Goal: Information Seeking & Learning: Learn about a topic

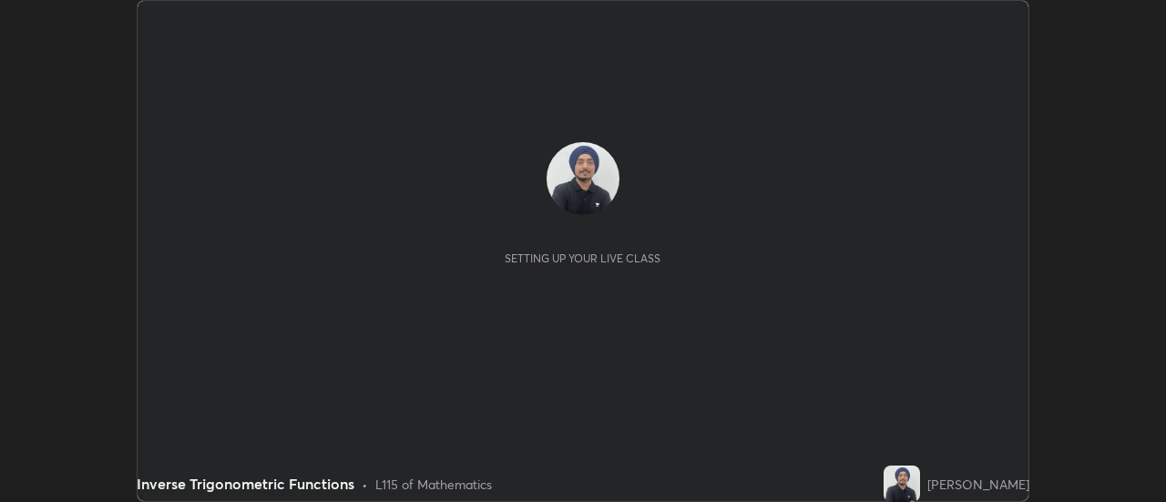
scroll to position [502, 1165]
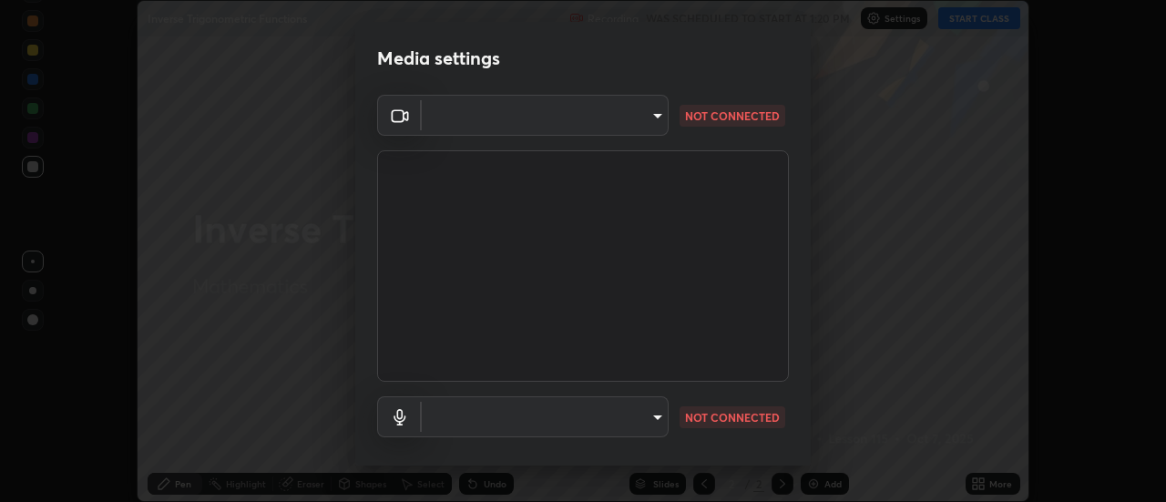
type input "1a9a141d8732cc5f70fa85449089b59f3d7788cfa27beda2470e07fab47b5a7b"
type input "default"
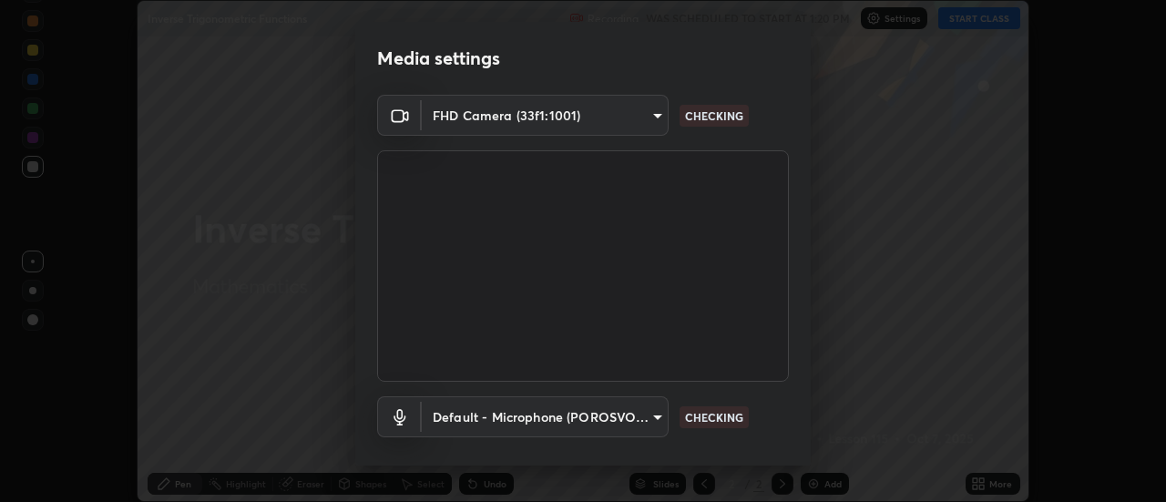
scroll to position [96, 0]
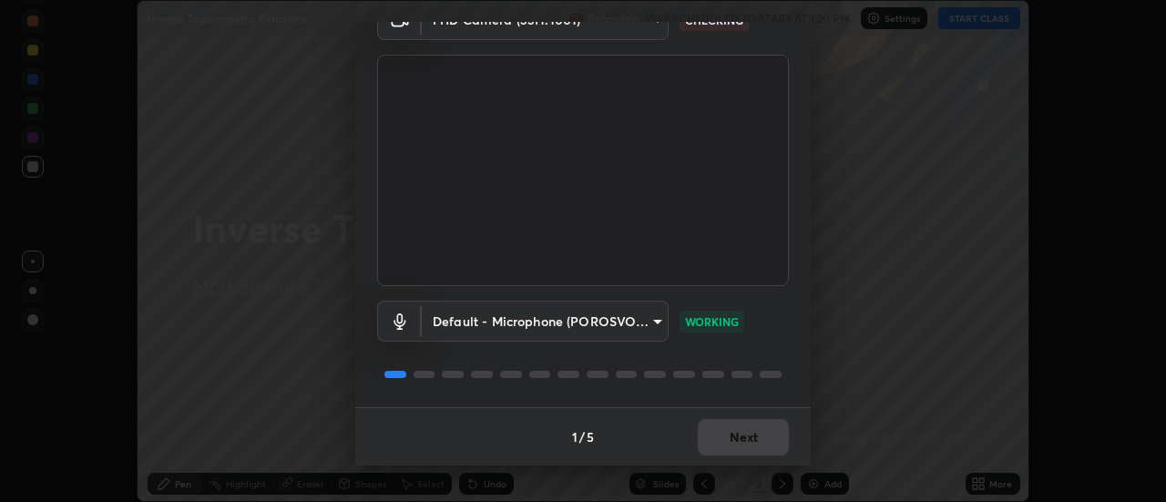
click at [719, 442] on div "1 / 5 Next" at bounding box center [582, 436] width 455 height 58
click at [721, 440] on div "1 / 5 Next" at bounding box center [582, 436] width 455 height 58
click at [721, 439] on div "1 / 5 Next" at bounding box center [582, 436] width 455 height 58
click at [723, 439] on button "Next" at bounding box center [743, 437] width 91 height 36
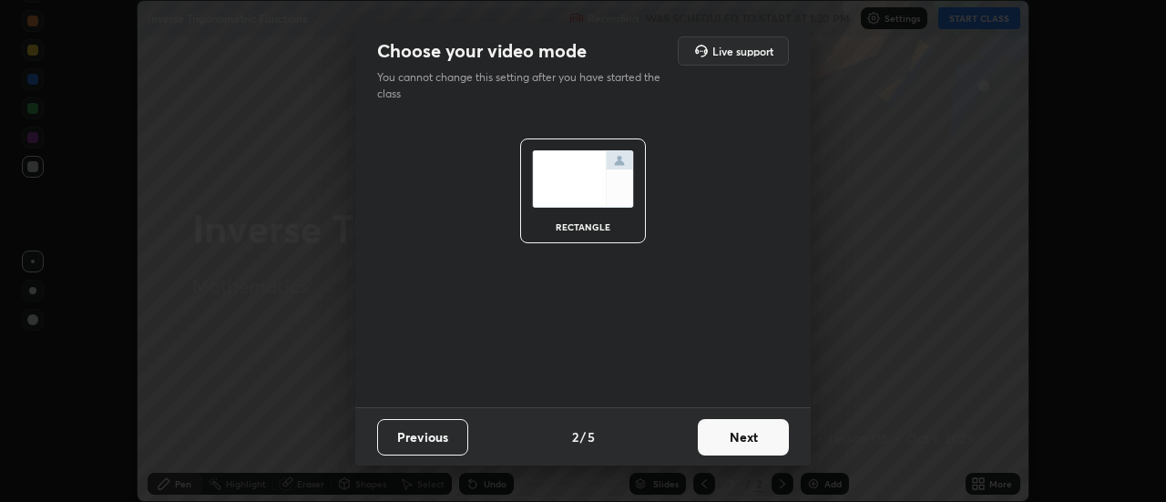
click at [726, 439] on button "Next" at bounding box center [743, 437] width 91 height 36
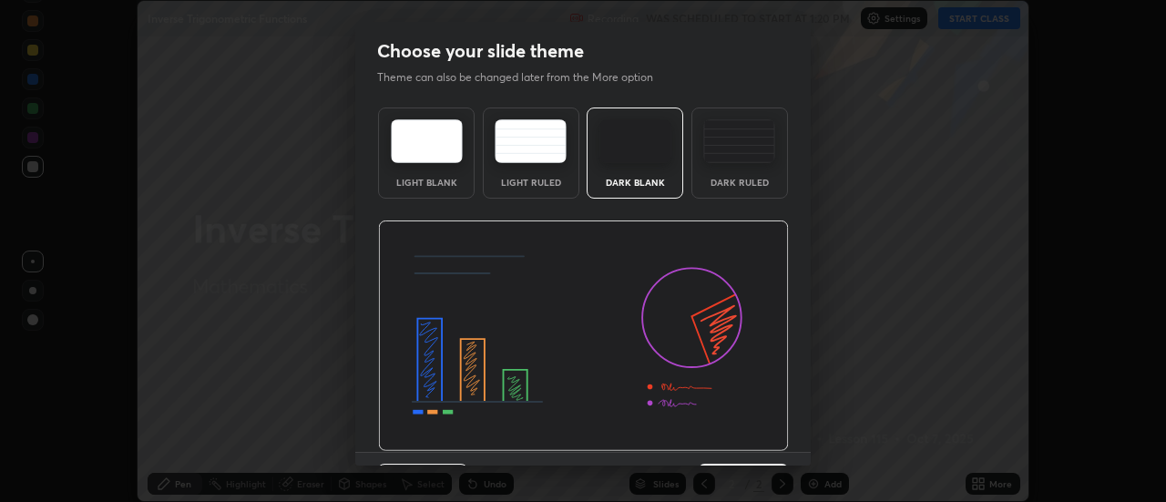
scroll to position [45, 0]
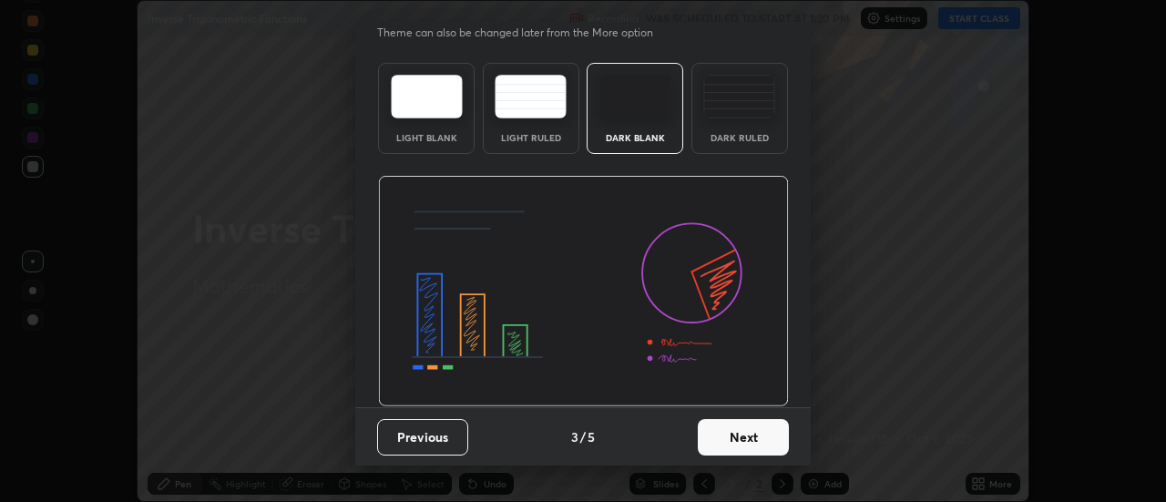
click at [726, 445] on button "Next" at bounding box center [743, 437] width 91 height 36
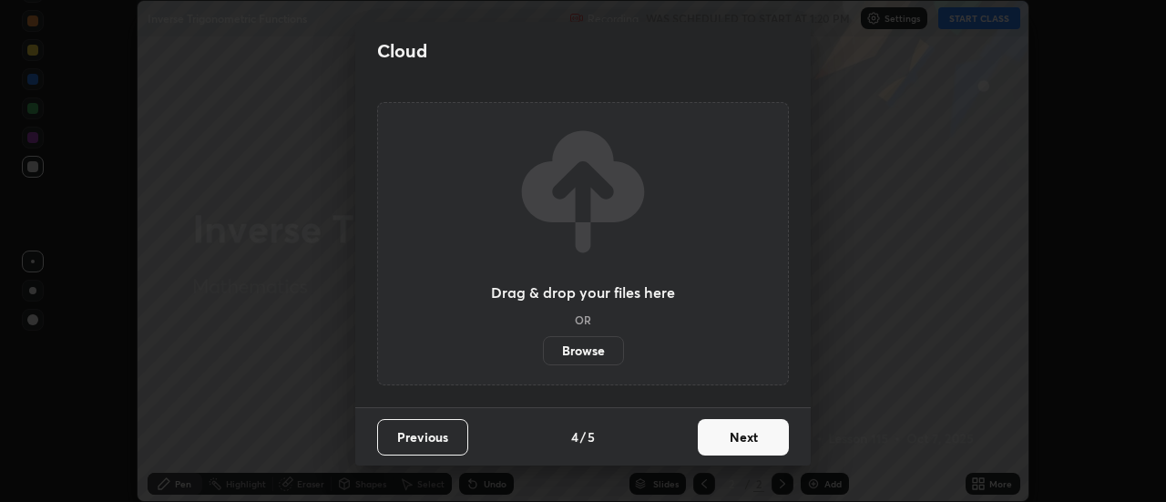
click at [730, 445] on button "Next" at bounding box center [743, 437] width 91 height 36
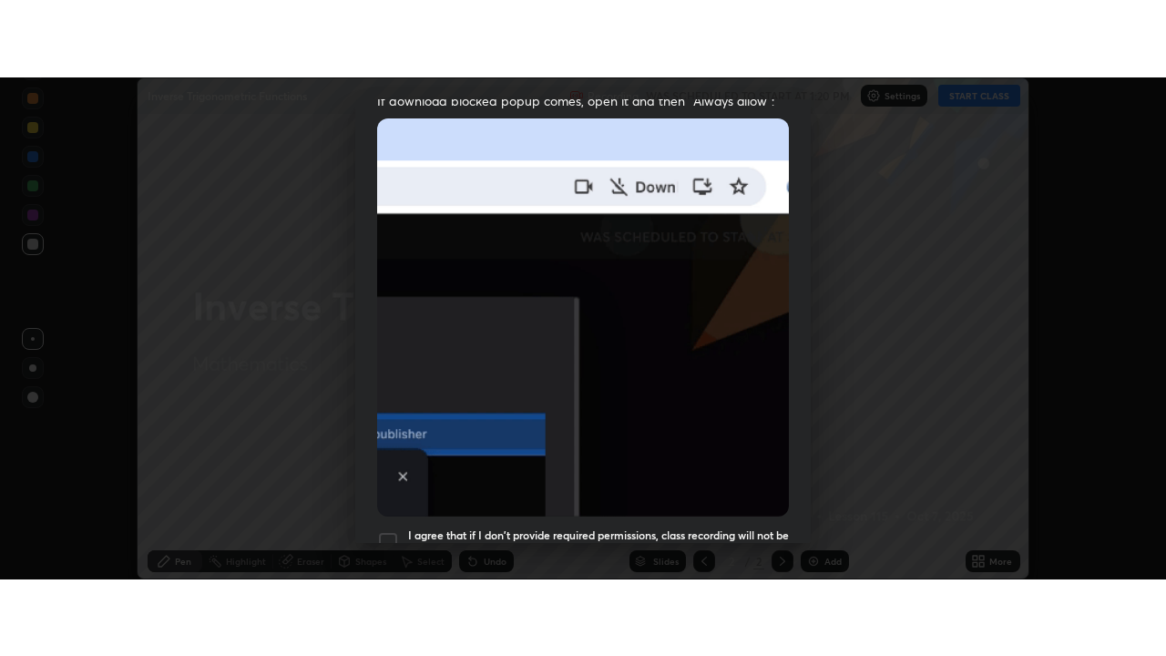
scroll to position [467, 0]
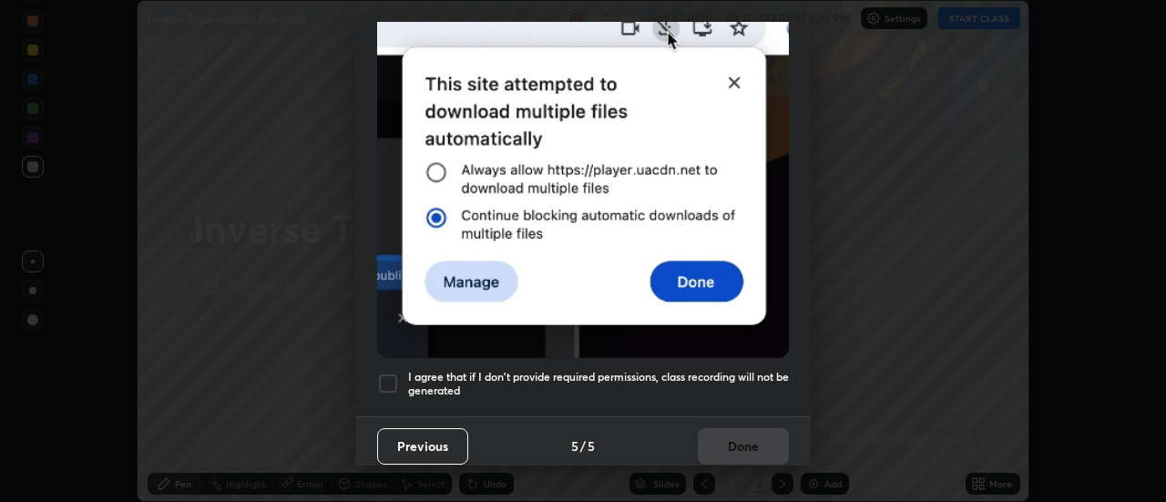
click at [455, 375] on h5 "I agree that if I don't provide required permissions, class recording will not …" at bounding box center [598, 384] width 381 height 28
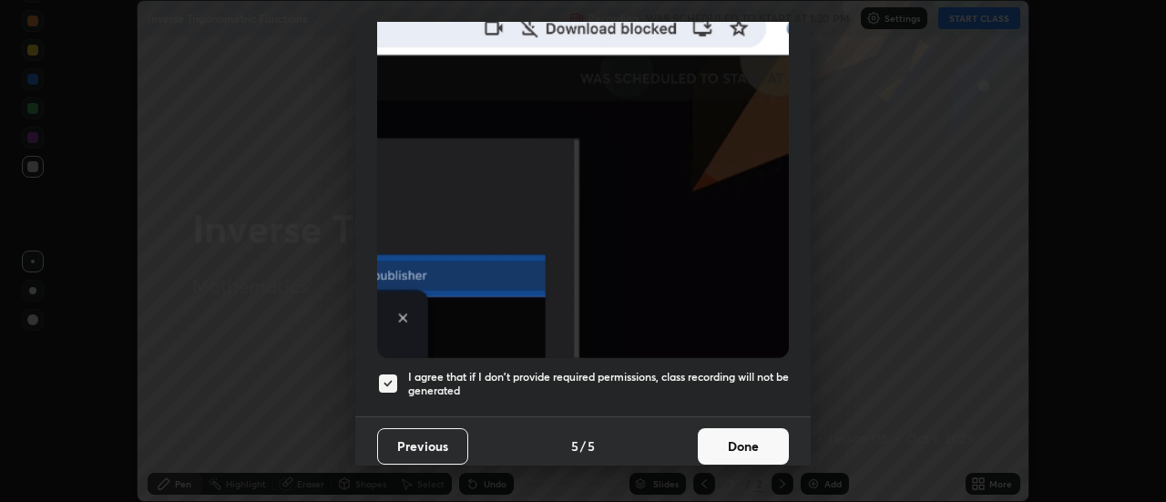
click at [715, 435] on button "Done" at bounding box center [743, 446] width 91 height 36
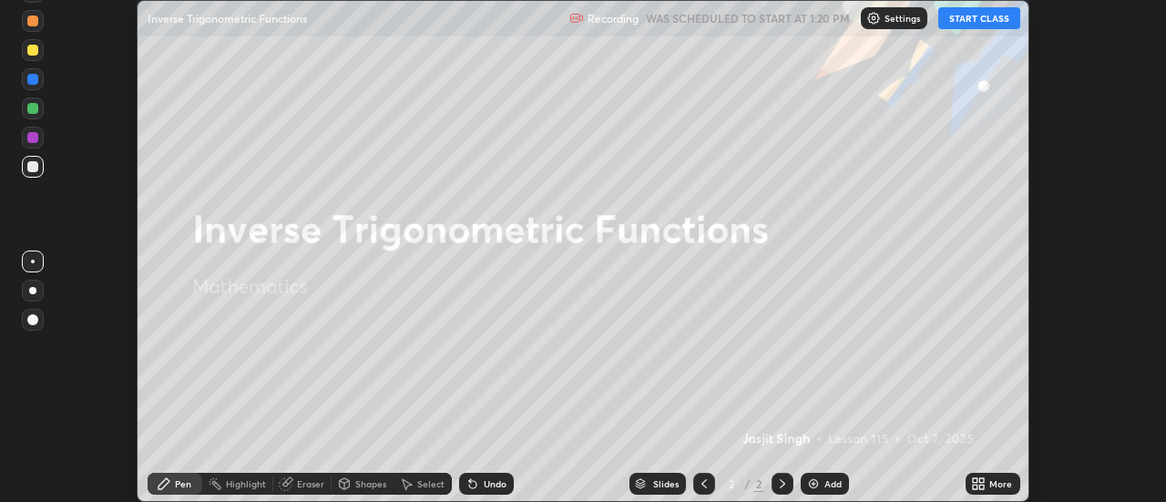
click at [955, 24] on button "START CLASS" at bounding box center [979, 18] width 82 height 22
click at [990, 489] on div "More" at bounding box center [993, 484] width 55 height 22
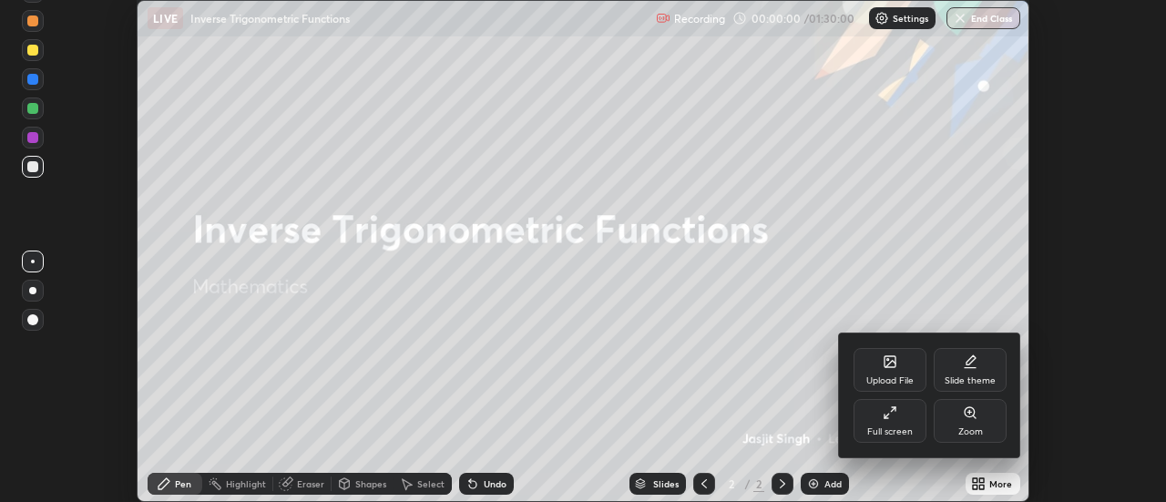
click at [889, 424] on div "Full screen" at bounding box center [890, 421] width 73 height 44
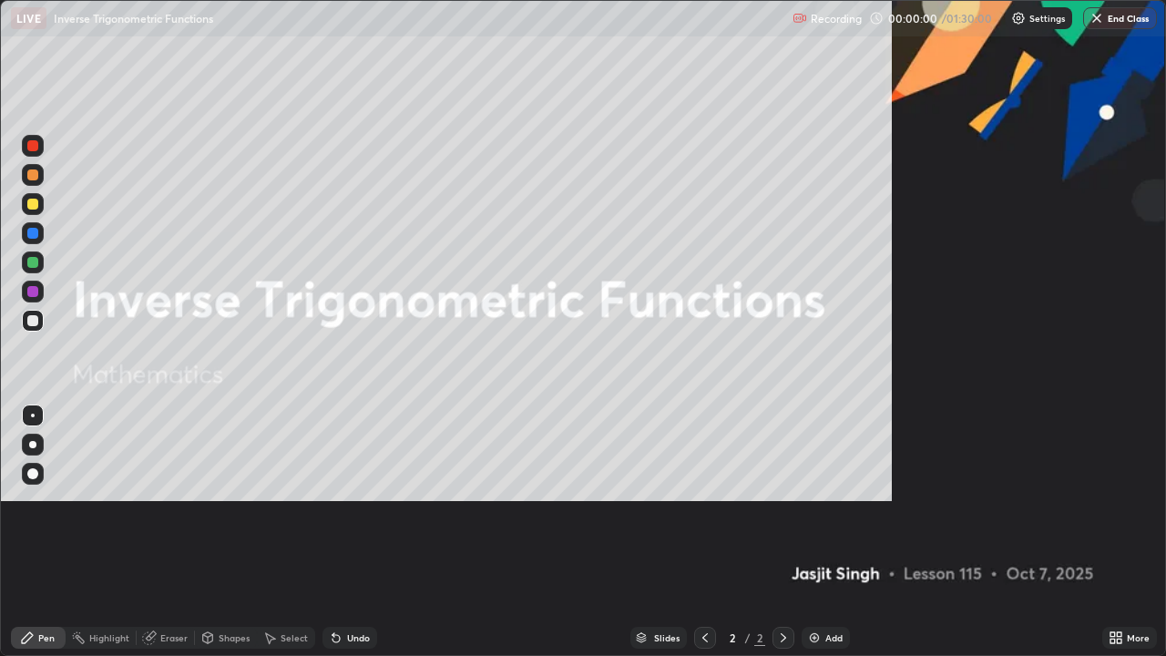
scroll to position [656, 1166]
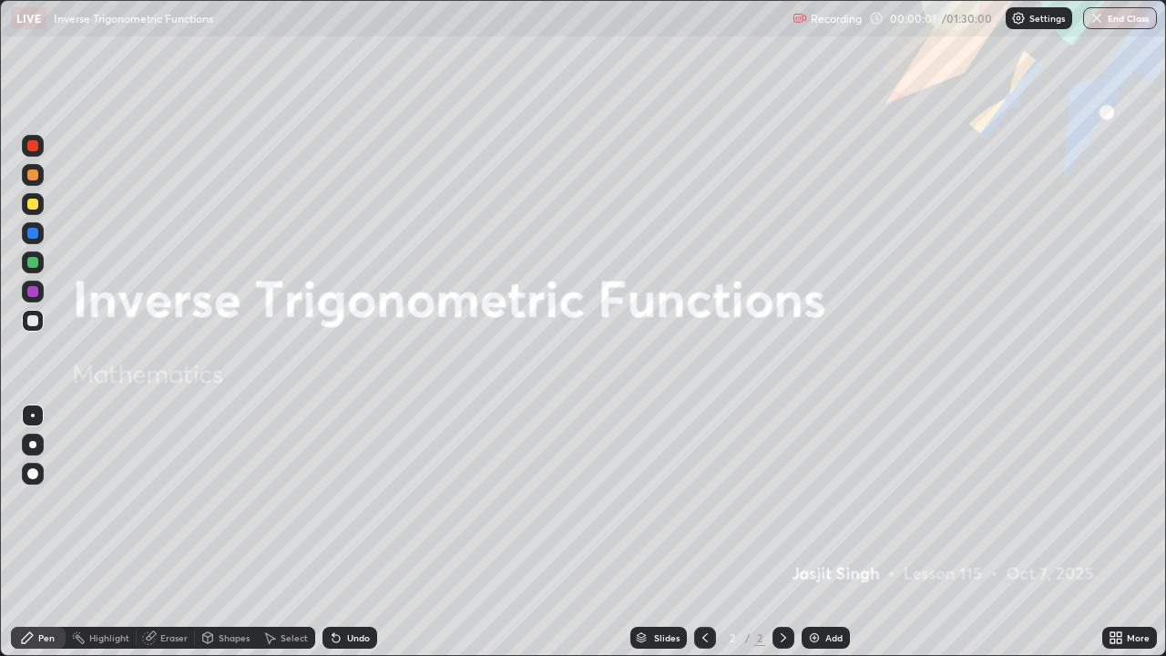
click at [811, 501] on img at bounding box center [814, 637] width 15 height 15
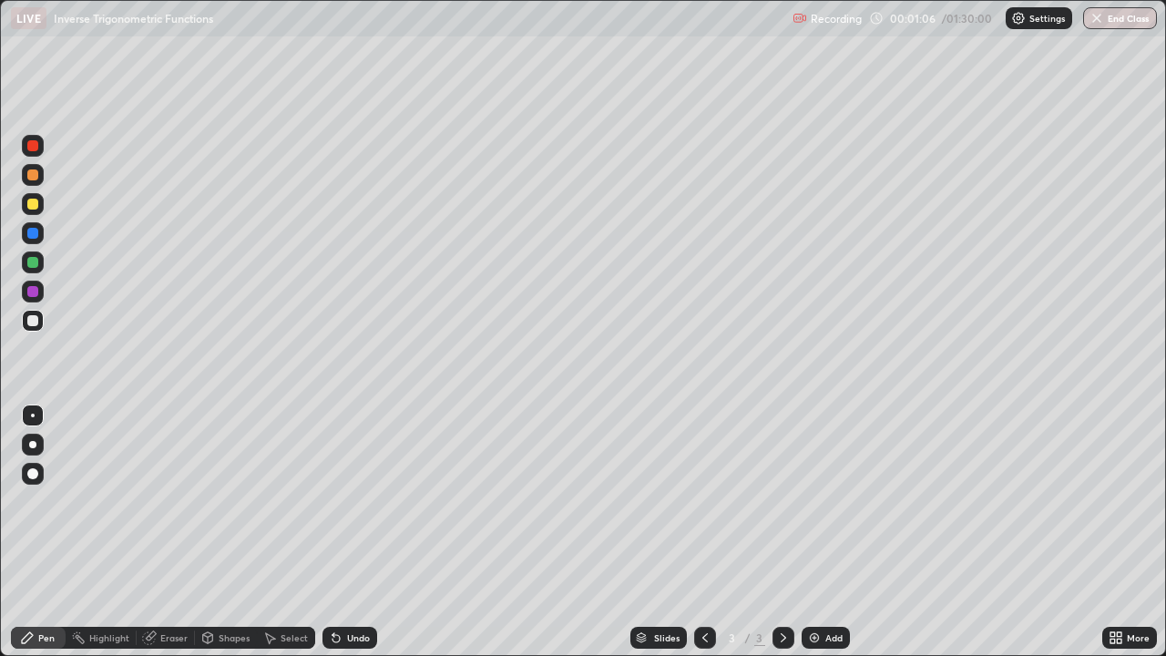
click at [32, 291] on div at bounding box center [32, 291] width 11 height 11
click at [353, 501] on div "Undo" at bounding box center [358, 637] width 23 height 9
click at [33, 445] on div at bounding box center [32, 444] width 7 height 7
click at [34, 233] on div at bounding box center [32, 233] width 11 height 11
click at [32, 323] on div at bounding box center [32, 320] width 11 height 11
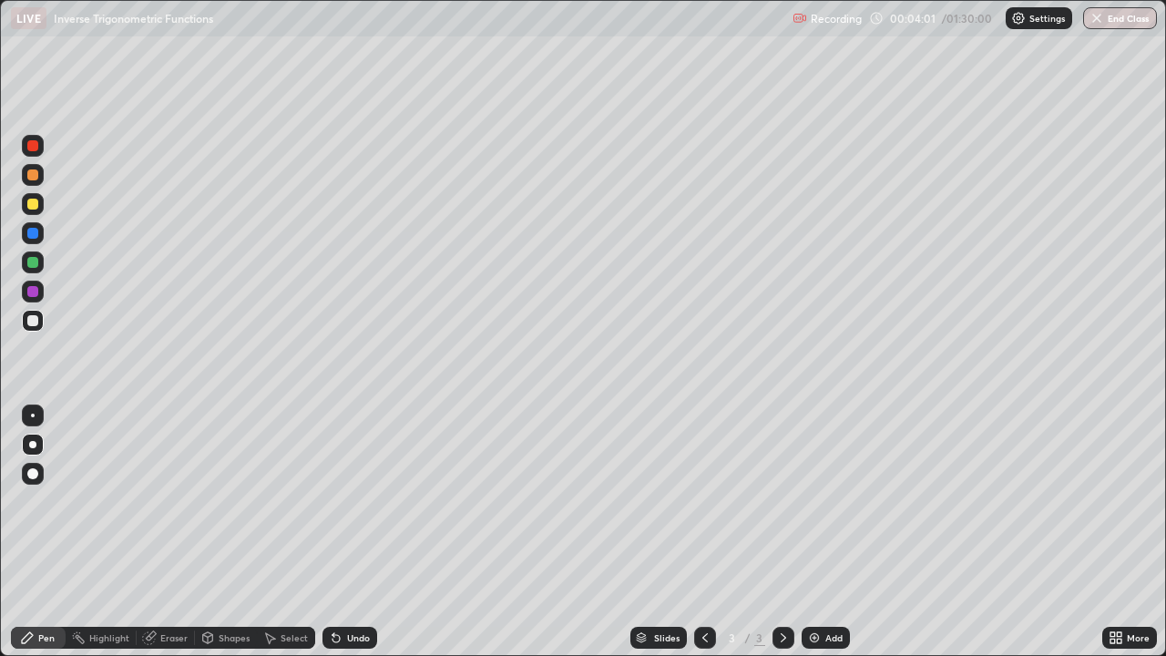
click at [360, 501] on div "Undo" at bounding box center [349, 638] width 55 height 22
click at [33, 231] on div at bounding box center [32, 233] width 11 height 11
click at [32, 327] on div at bounding box center [33, 321] width 22 height 22
click at [819, 501] on img at bounding box center [814, 637] width 15 height 15
click at [36, 235] on div at bounding box center [32, 233] width 11 height 11
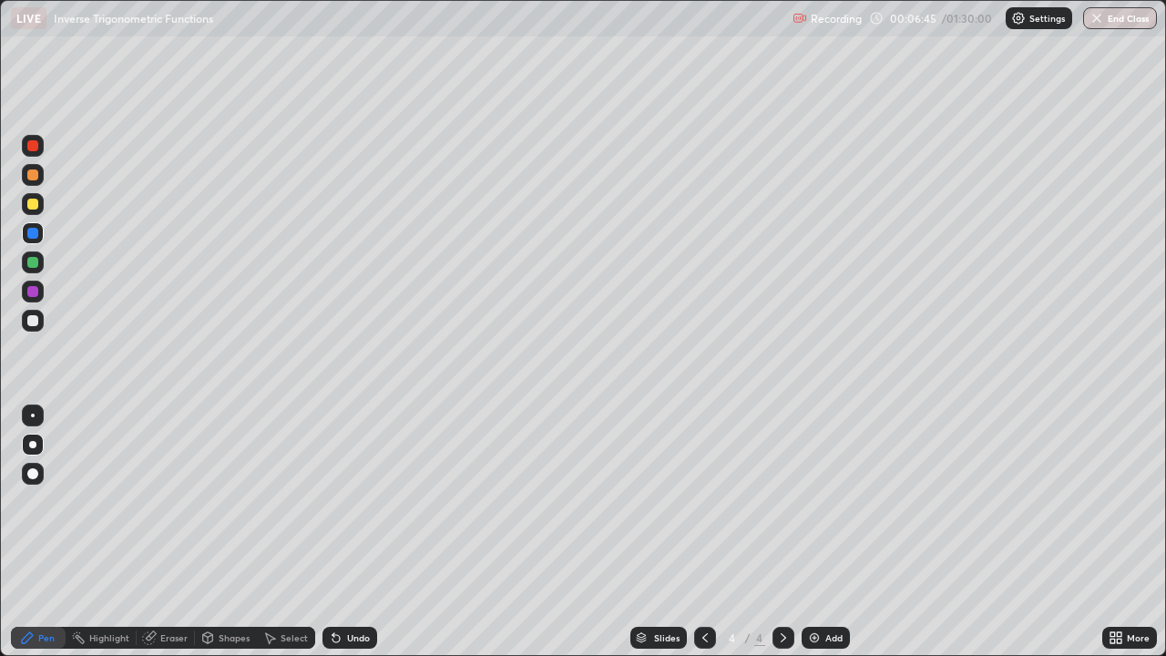
click at [348, 501] on div "Undo" at bounding box center [358, 637] width 23 height 9
click at [350, 501] on div "Undo" at bounding box center [349, 638] width 55 height 22
click at [343, 501] on div "Undo" at bounding box center [349, 638] width 55 height 22
click at [344, 501] on div "Undo" at bounding box center [349, 638] width 55 height 22
click at [332, 501] on icon at bounding box center [333, 634] width 2 height 2
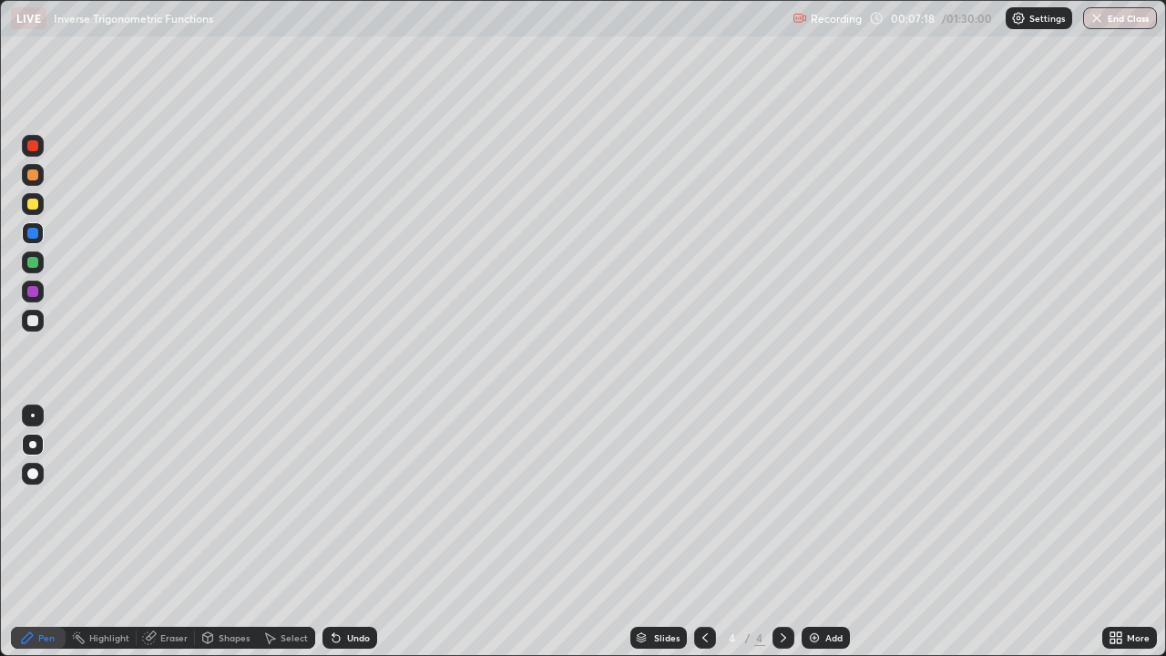
click at [339, 501] on icon at bounding box center [336, 637] width 15 height 15
click at [343, 501] on div "Undo" at bounding box center [349, 638] width 55 height 22
click at [344, 501] on div "Undo" at bounding box center [349, 638] width 55 height 22
click at [358, 501] on div "Undo" at bounding box center [358, 637] width 23 height 9
click at [30, 296] on div at bounding box center [32, 291] width 11 height 11
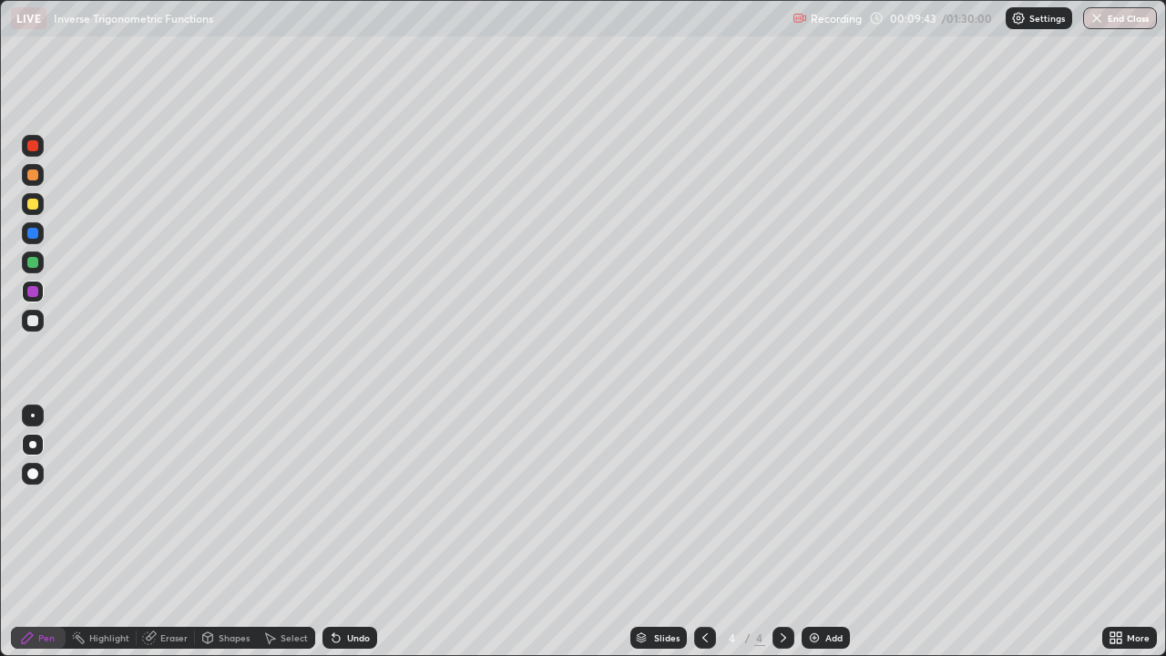
click at [814, 501] on img at bounding box center [814, 637] width 15 height 15
click at [32, 322] on div at bounding box center [32, 320] width 11 height 11
click at [36, 179] on div at bounding box center [32, 174] width 11 height 11
click at [35, 261] on div at bounding box center [32, 262] width 11 height 11
click at [35, 208] on div at bounding box center [32, 204] width 11 height 11
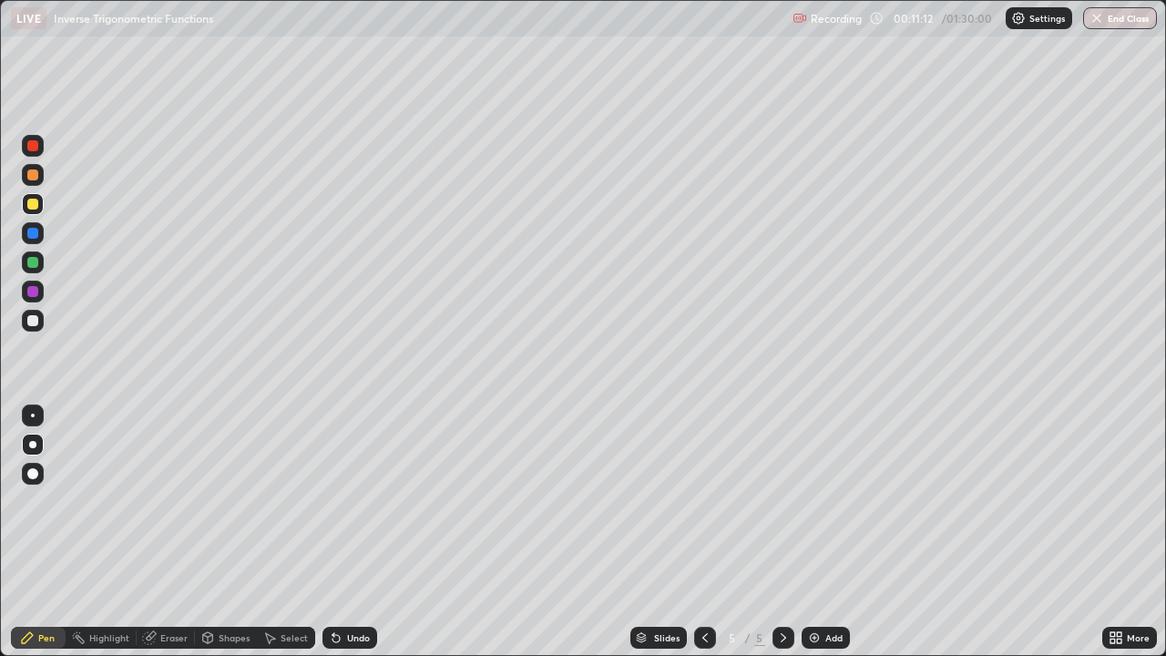
click at [356, 501] on div "Undo" at bounding box center [358, 637] width 23 height 9
click at [357, 501] on div "Undo" at bounding box center [358, 637] width 23 height 9
click at [31, 324] on div at bounding box center [32, 320] width 11 height 11
click at [703, 501] on icon at bounding box center [705, 637] width 15 height 15
click at [704, 501] on icon at bounding box center [704, 637] width 5 height 9
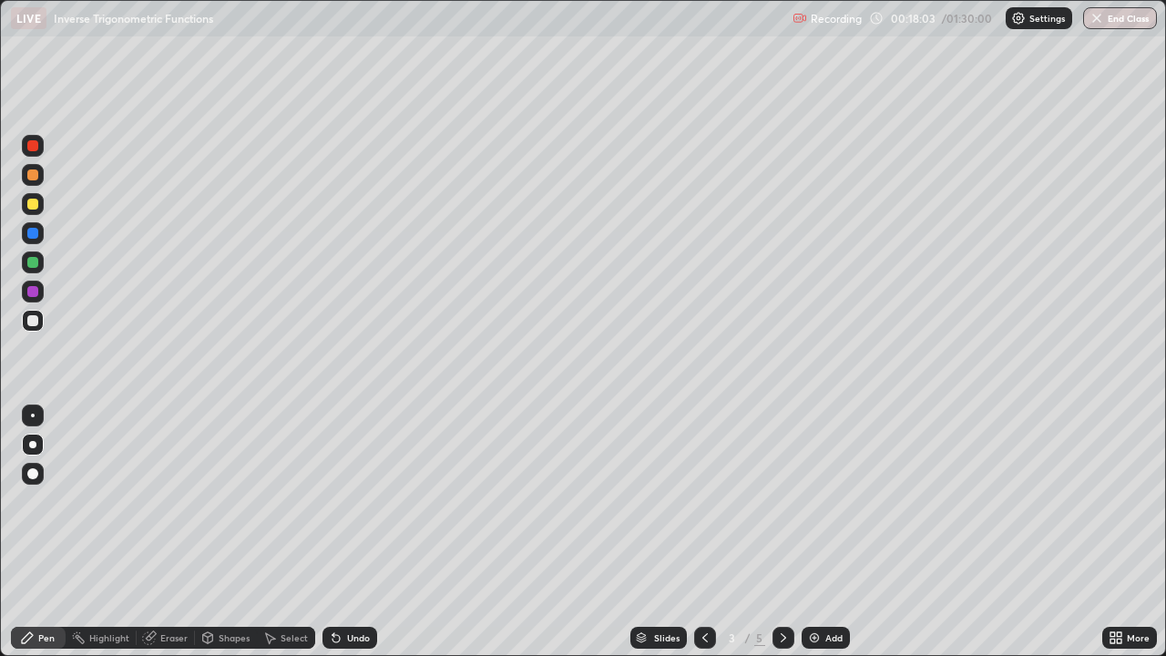
click at [779, 501] on icon at bounding box center [783, 637] width 15 height 15
click at [362, 501] on div "Undo" at bounding box center [358, 637] width 23 height 9
click at [26, 291] on div at bounding box center [33, 292] width 22 height 22
click at [818, 501] on img at bounding box center [814, 637] width 15 height 15
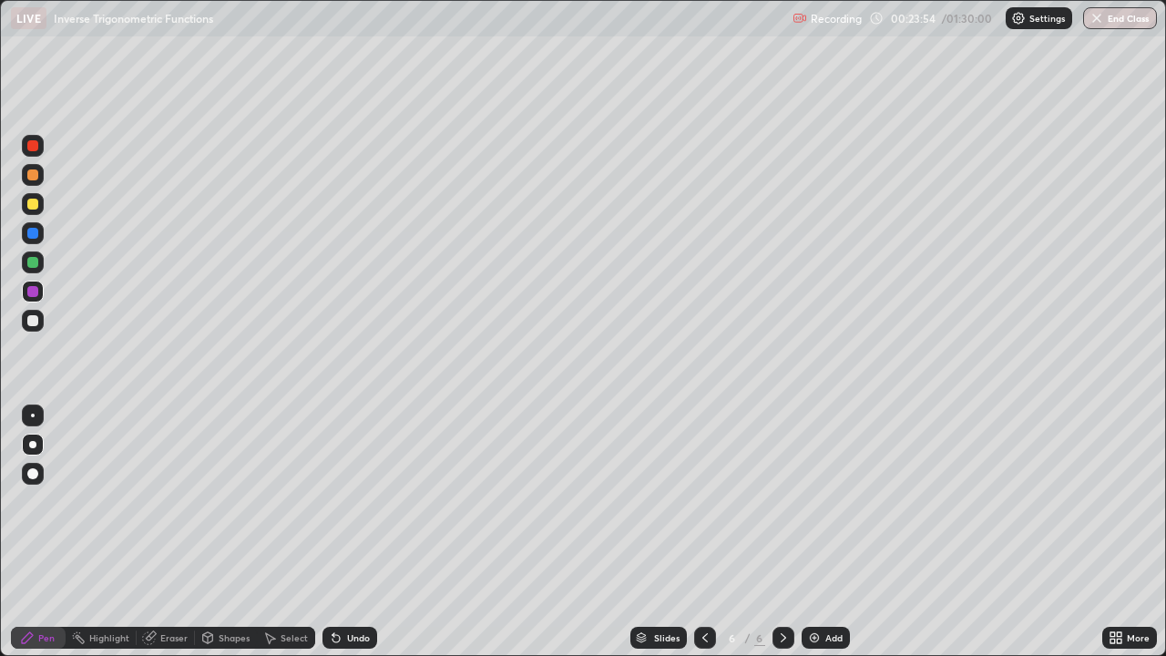
click at [34, 236] on div at bounding box center [32, 233] width 11 height 11
click at [703, 501] on icon at bounding box center [705, 637] width 15 height 15
click at [780, 501] on icon at bounding box center [783, 637] width 15 height 15
click at [34, 321] on div at bounding box center [32, 320] width 11 height 11
click at [368, 501] on div "Undo" at bounding box center [349, 638] width 55 height 22
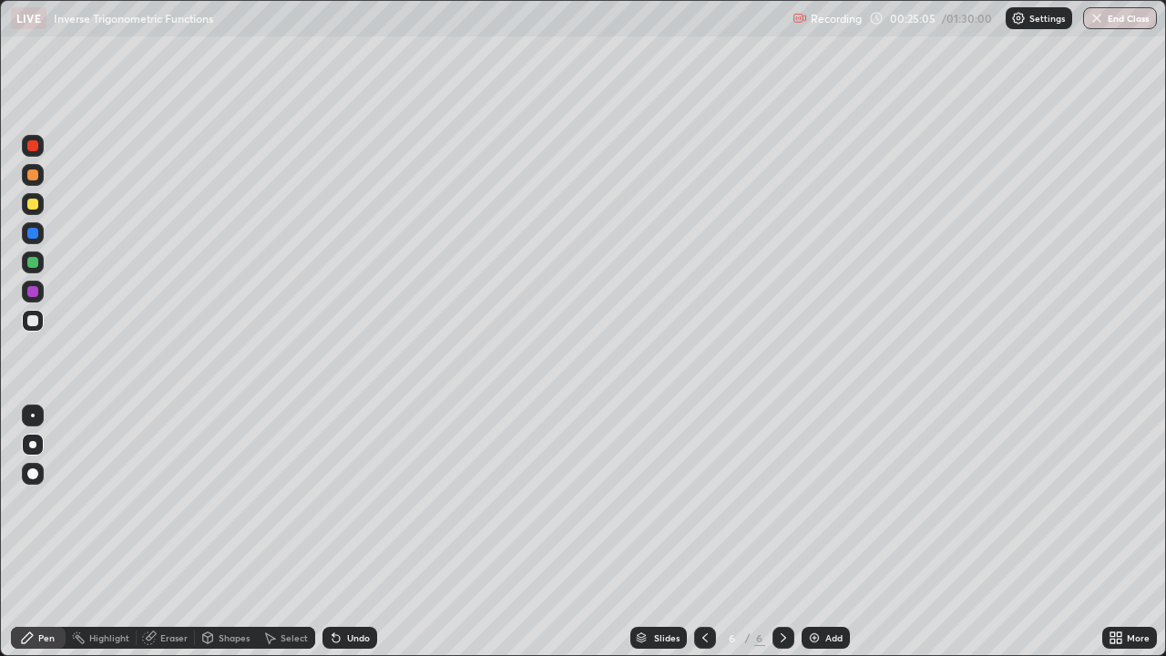
click at [365, 501] on div "Undo" at bounding box center [358, 637] width 23 height 9
click at [364, 501] on div "Undo" at bounding box center [358, 637] width 23 height 9
click at [351, 501] on div "Undo" at bounding box center [358, 637] width 23 height 9
click at [354, 501] on div "Undo" at bounding box center [358, 637] width 23 height 9
click at [333, 501] on icon at bounding box center [335, 638] width 7 height 7
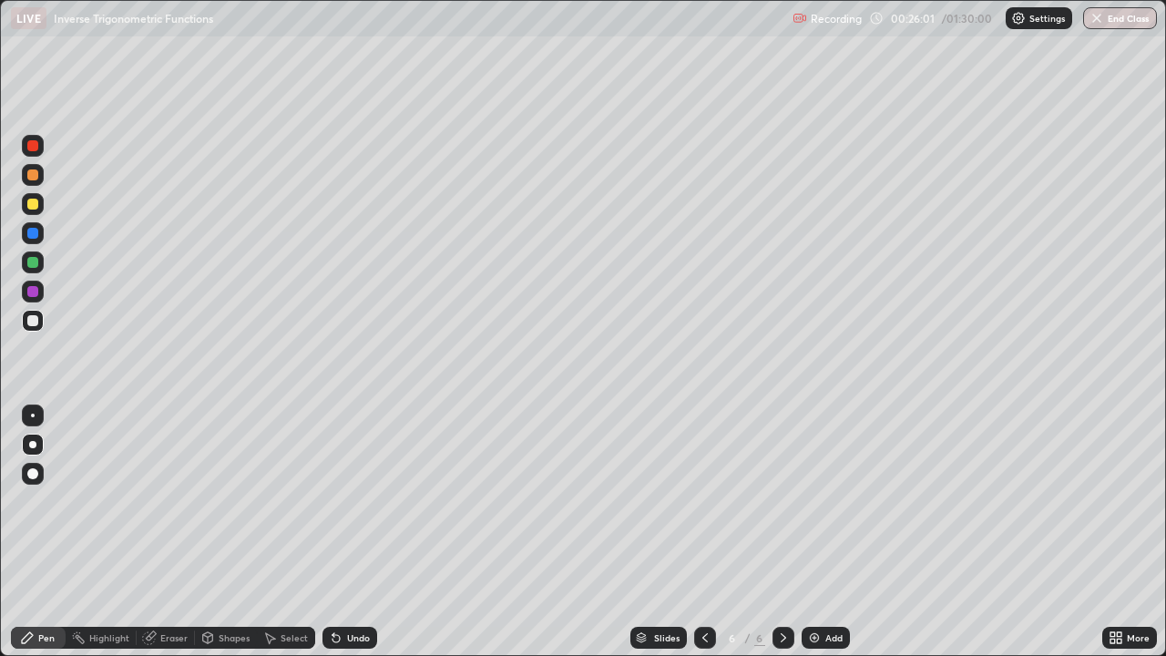
click at [34, 237] on div at bounding box center [32, 233] width 11 height 11
click at [815, 501] on img at bounding box center [814, 637] width 15 height 15
click at [33, 179] on div at bounding box center [32, 174] width 11 height 11
click at [35, 206] on div at bounding box center [32, 204] width 11 height 11
click at [36, 263] on div at bounding box center [32, 262] width 11 height 11
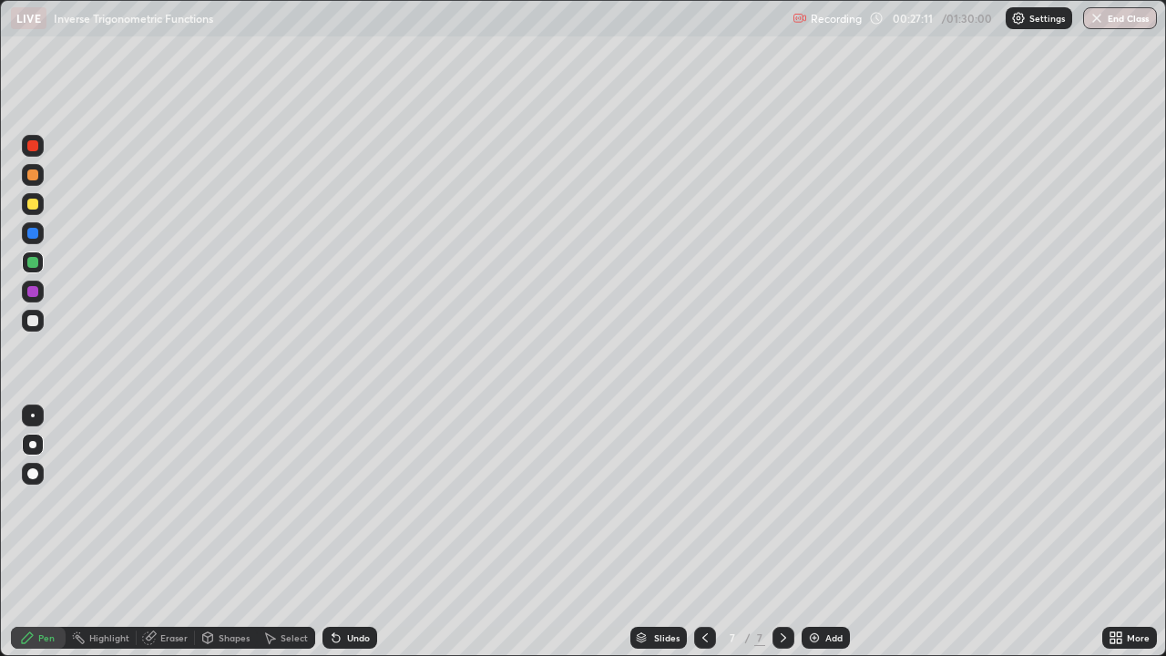
click at [36, 204] on div at bounding box center [32, 204] width 11 height 11
click at [176, 501] on div "Eraser" at bounding box center [173, 637] width 27 height 9
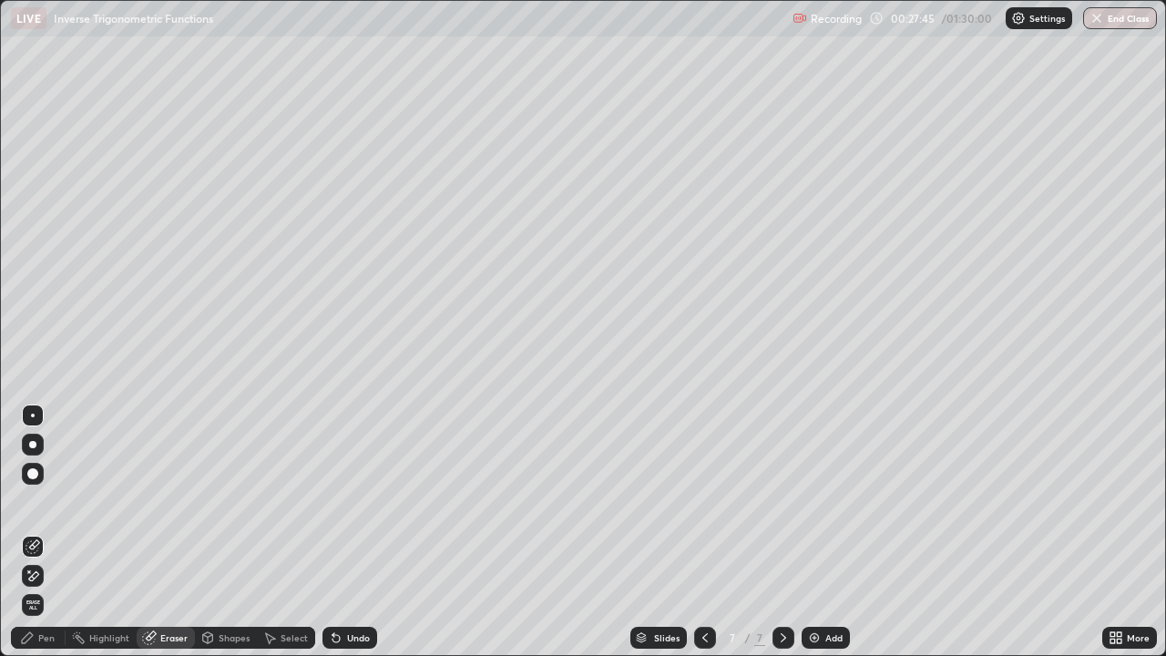
click at [44, 501] on div "Pen" at bounding box center [46, 637] width 16 height 9
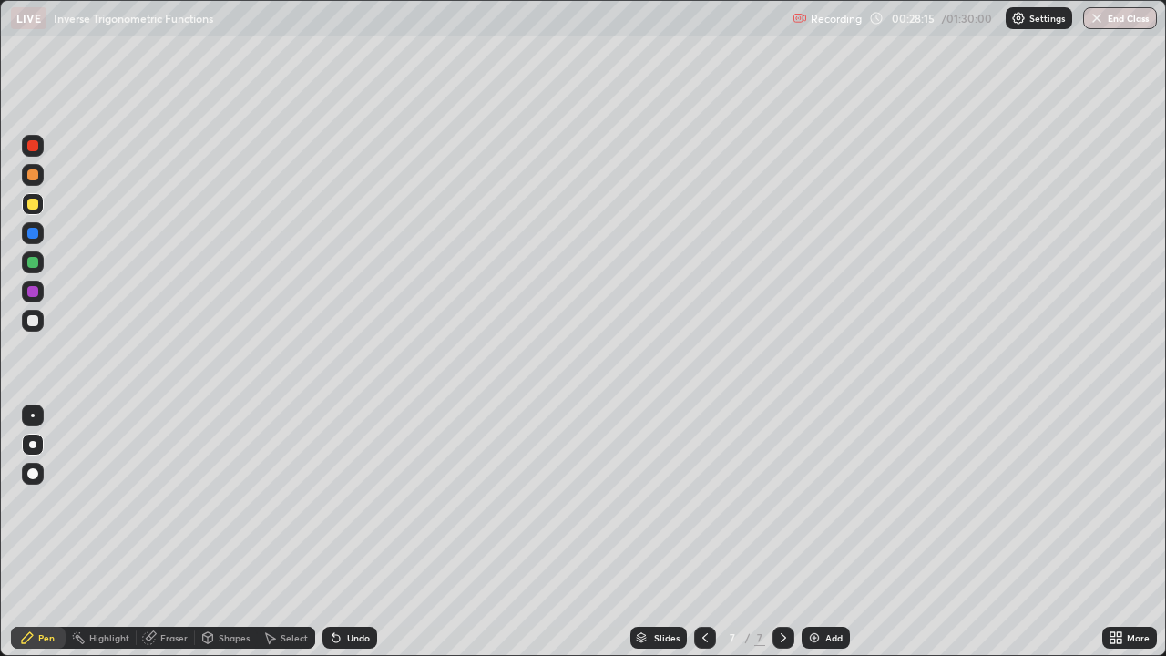
click at [366, 501] on div "Undo" at bounding box center [349, 638] width 55 height 22
click at [363, 501] on div "Undo" at bounding box center [358, 637] width 23 height 9
click at [33, 176] on div at bounding box center [32, 174] width 11 height 11
click at [33, 263] on div at bounding box center [32, 262] width 11 height 11
click at [345, 501] on div "Undo" at bounding box center [349, 638] width 55 height 22
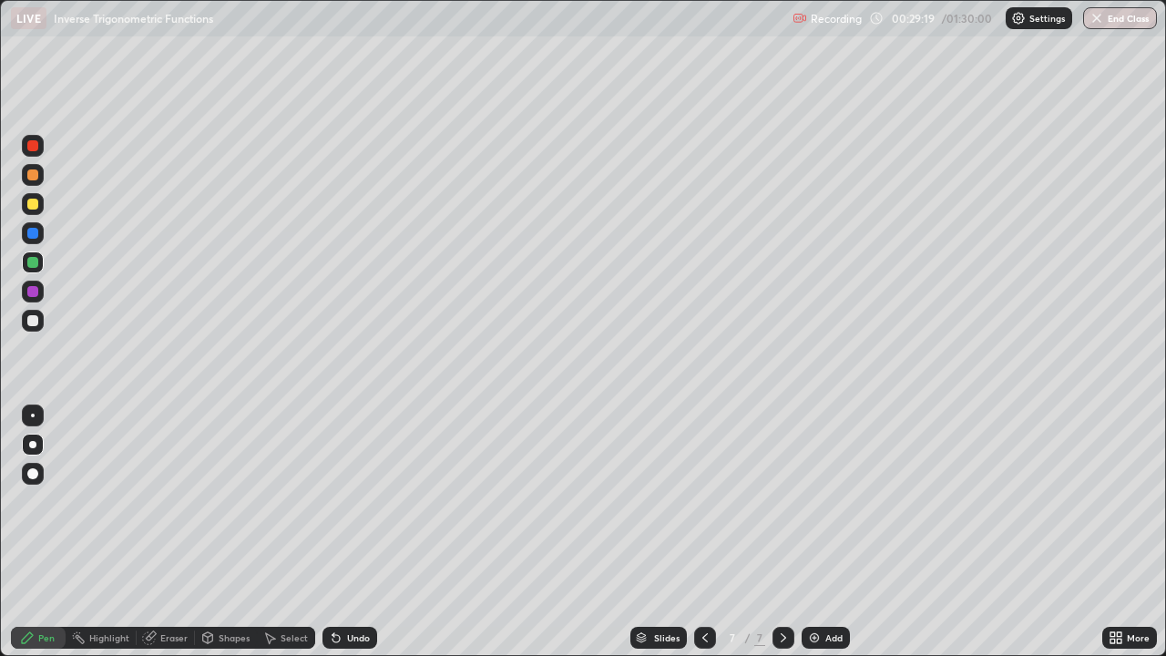
click at [336, 501] on div "Undo" at bounding box center [349, 638] width 55 height 22
click at [36, 212] on div at bounding box center [33, 204] width 22 height 22
click at [348, 501] on div "Undo" at bounding box center [358, 637] width 23 height 9
click at [36, 266] on div at bounding box center [32, 262] width 11 height 11
click at [41, 198] on div at bounding box center [33, 204] width 22 height 22
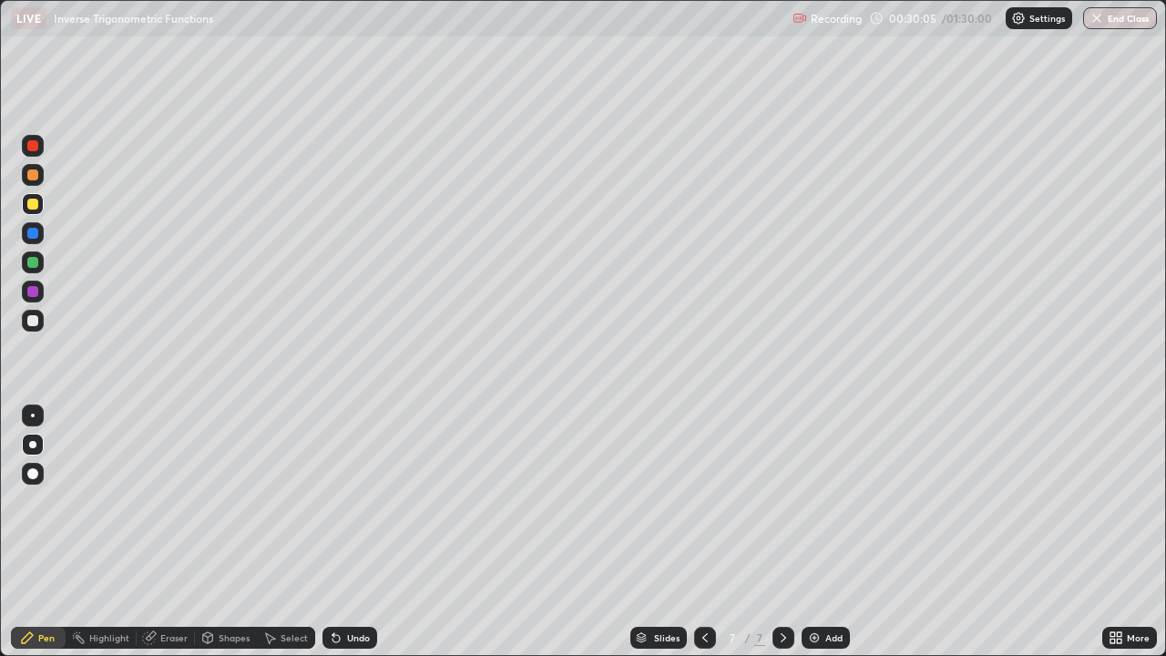
click at [363, 501] on div "Undo" at bounding box center [358, 637] width 23 height 9
click at [359, 501] on div "Undo" at bounding box center [358, 637] width 23 height 9
click at [36, 258] on div at bounding box center [32, 262] width 11 height 11
click at [32, 178] on div at bounding box center [32, 174] width 11 height 11
click at [37, 323] on div at bounding box center [32, 320] width 11 height 11
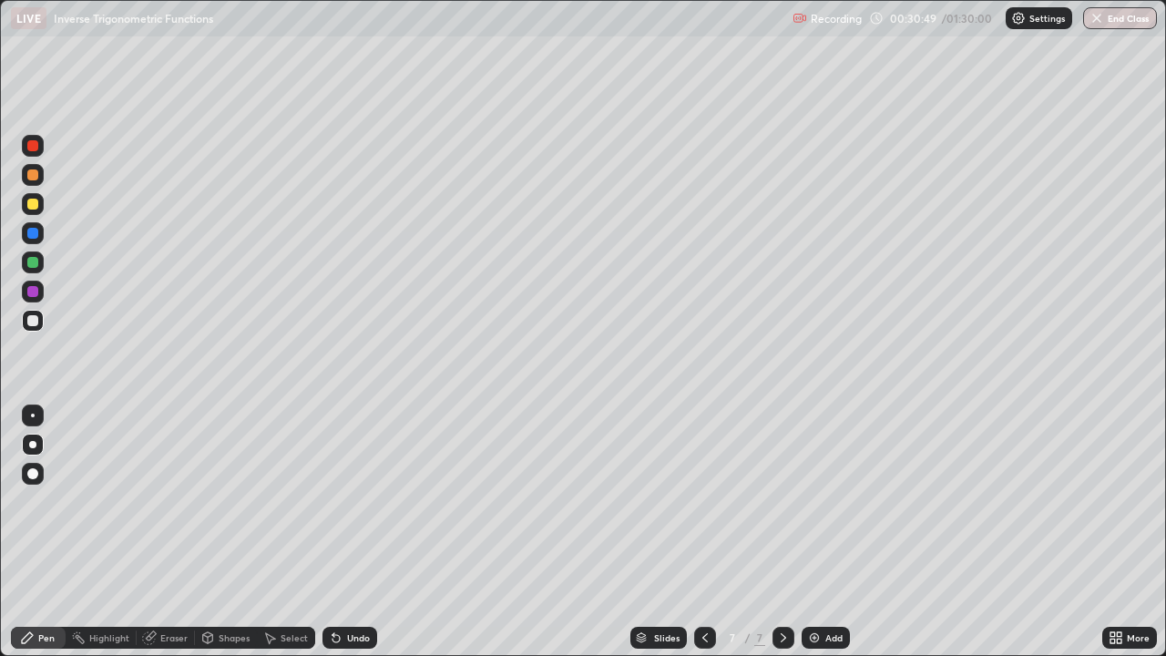
click at [30, 258] on div at bounding box center [32, 262] width 11 height 11
click at [342, 501] on div "Undo" at bounding box center [349, 638] width 55 height 22
click at [347, 501] on div "Undo" at bounding box center [358, 637] width 23 height 9
click at [353, 501] on div "Undo" at bounding box center [358, 637] width 23 height 9
click at [359, 501] on div "Undo" at bounding box center [358, 637] width 23 height 9
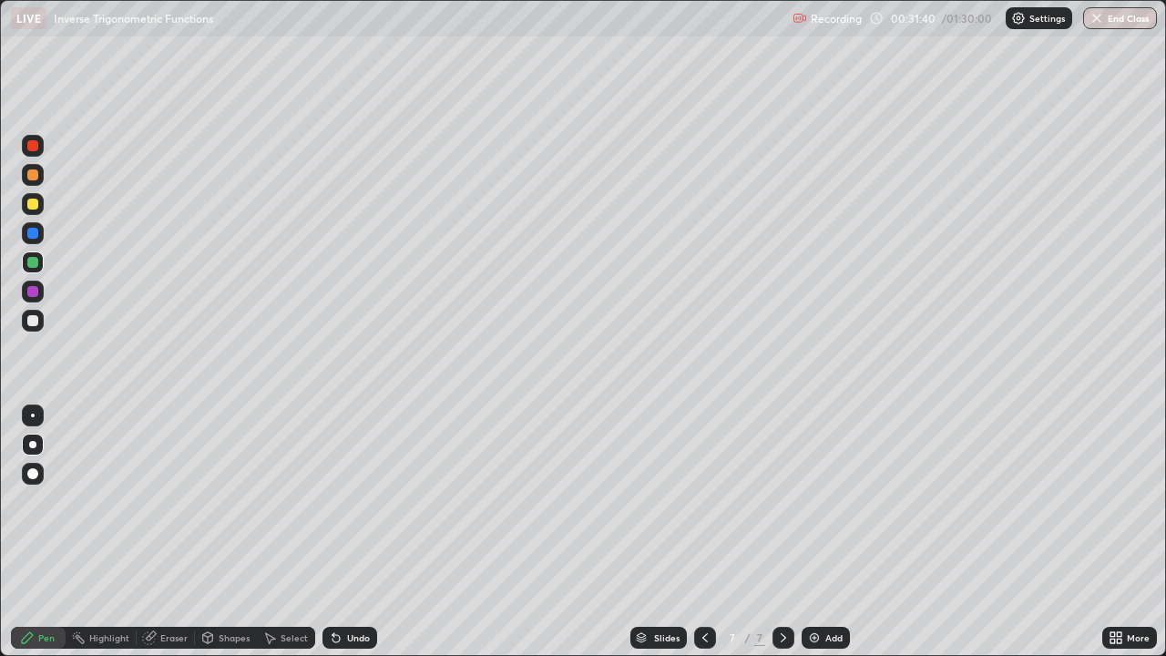
click at [360, 501] on div "Undo" at bounding box center [358, 637] width 23 height 9
click at [28, 207] on div at bounding box center [32, 204] width 11 height 11
click at [33, 261] on div at bounding box center [32, 262] width 11 height 11
click at [33, 205] on div at bounding box center [32, 204] width 11 height 11
click at [348, 501] on div "Undo" at bounding box center [349, 638] width 55 height 22
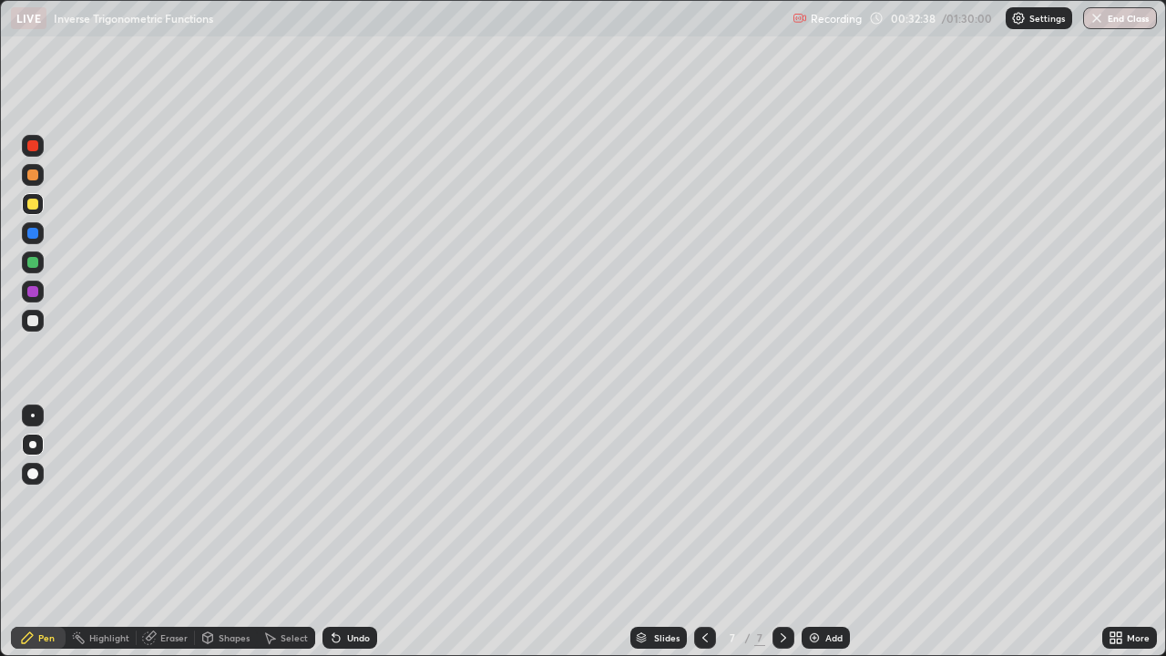
click at [36, 259] on div at bounding box center [32, 262] width 11 height 11
click at [39, 210] on div at bounding box center [33, 204] width 22 height 22
click at [348, 501] on div "Undo" at bounding box center [349, 638] width 55 height 22
click at [39, 262] on div at bounding box center [33, 262] width 22 height 22
click at [31, 320] on div at bounding box center [32, 320] width 11 height 11
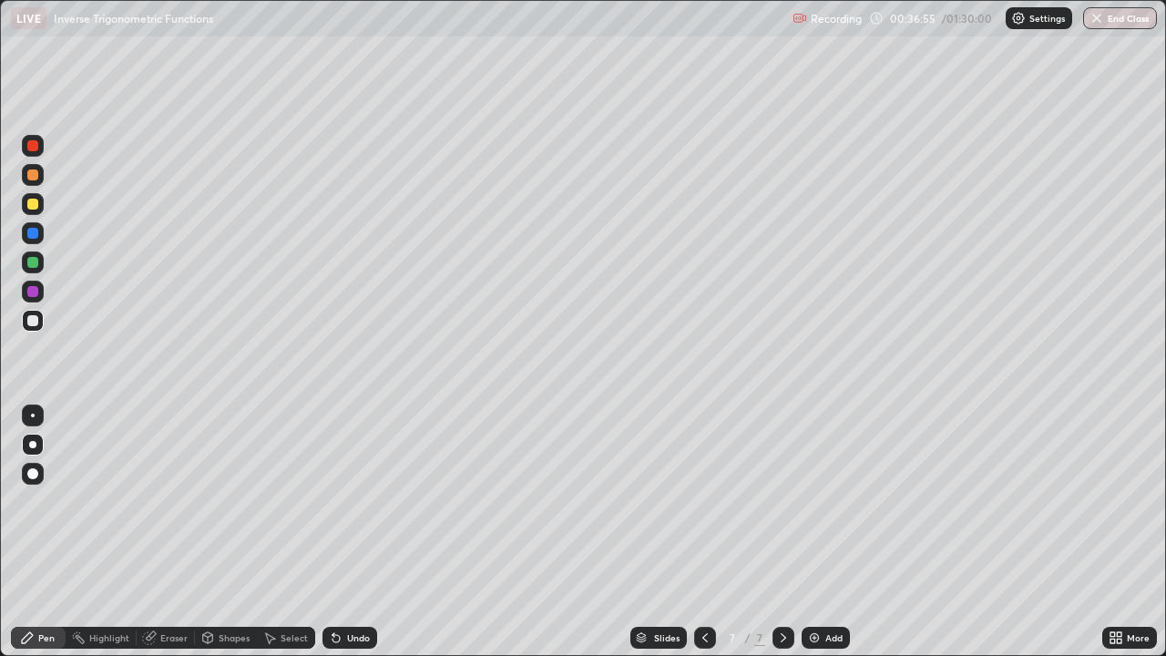
click at [340, 501] on icon at bounding box center [336, 637] width 15 height 15
click at [343, 501] on div "Undo" at bounding box center [349, 638] width 55 height 22
click at [822, 501] on div "Add" at bounding box center [826, 638] width 48 height 22
click at [695, 501] on div at bounding box center [705, 638] width 22 height 22
click at [781, 501] on icon at bounding box center [783, 637] width 15 height 15
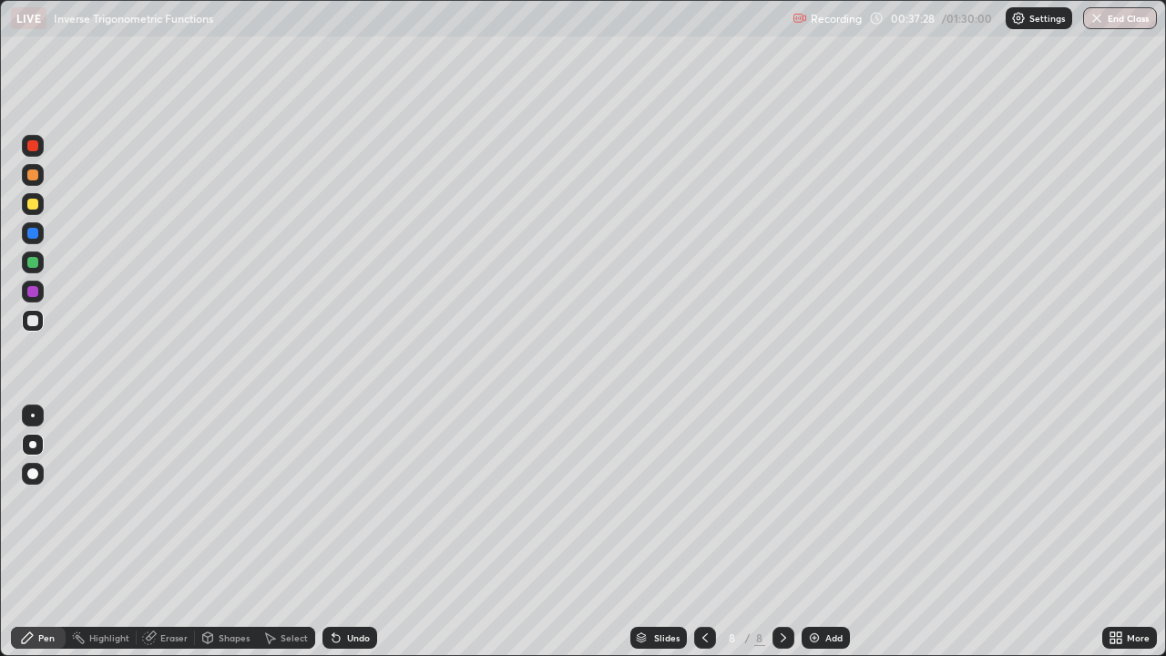
click at [349, 501] on div "Undo" at bounding box center [358, 637] width 23 height 9
click at [353, 501] on div "Undo" at bounding box center [358, 637] width 23 height 9
click at [703, 501] on icon at bounding box center [705, 637] width 15 height 15
click at [361, 501] on div "Undo" at bounding box center [358, 637] width 23 height 9
click at [782, 501] on icon at bounding box center [783, 637] width 15 height 15
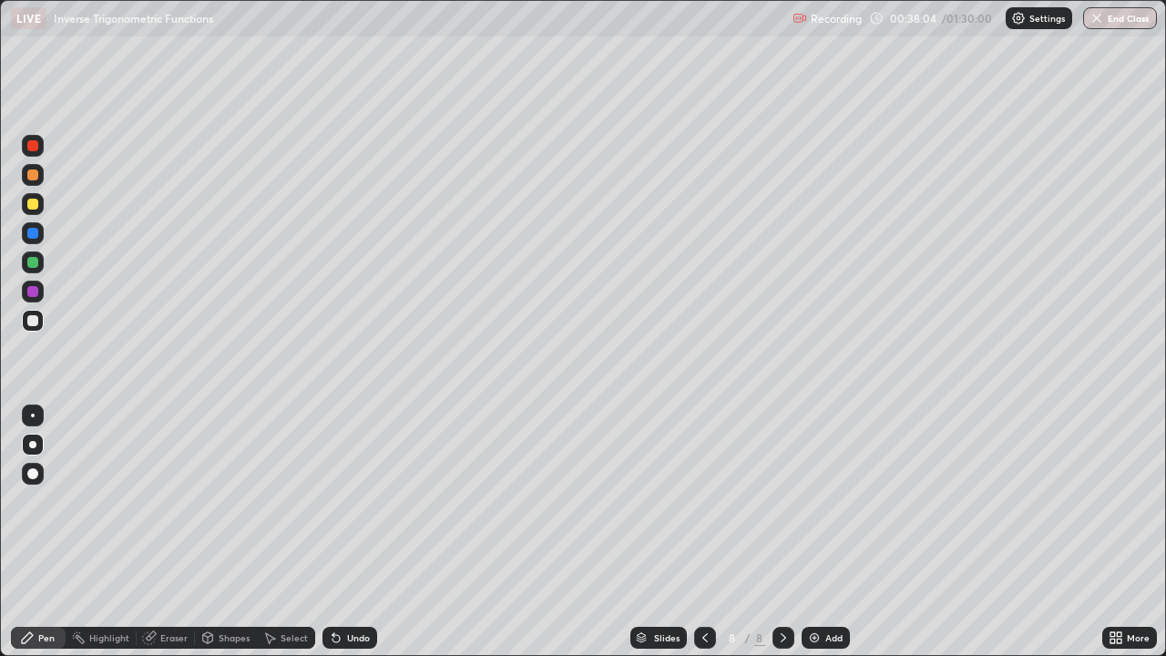
click at [349, 501] on div "Undo" at bounding box center [349, 638] width 55 height 22
click at [353, 501] on div "Undo" at bounding box center [349, 638] width 55 height 22
click at [703, 501] on icon at bounding box center [705, 637] width 15 height 15
click at [358, 501] on div "Undo" at bounding box center [358, 637] width 23 height 9
click at [782, 501] on icon at bounding box center [783, 637] width 15 height 15
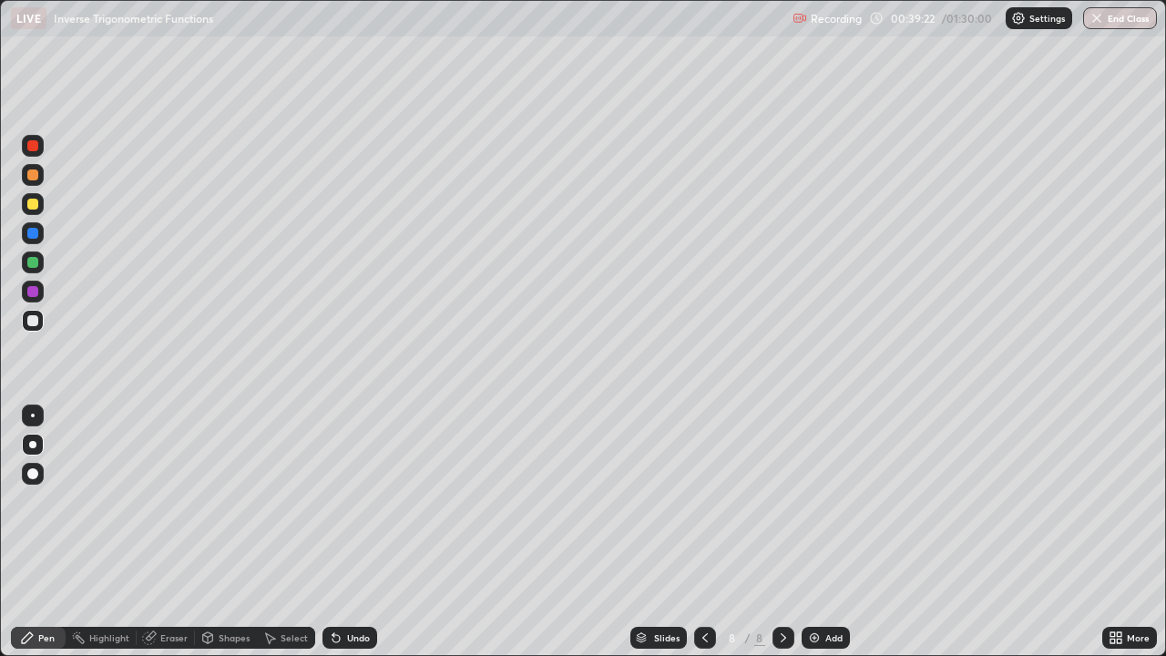
click at [704, 501] on icon at bounding box center [705, 637] width 15 height 15
click at [772, 501] on div at bounding box center [783, 638] width 22 height 22
click at [703, 501] on icon at bounding box center [705, 637] width 15 height 15
click at [772, 501] on div at bounding box center [783, 638] width 22 height 22
click at [353, 501] on div "Undo" at bounding box center [358, 637] width 23 height 9
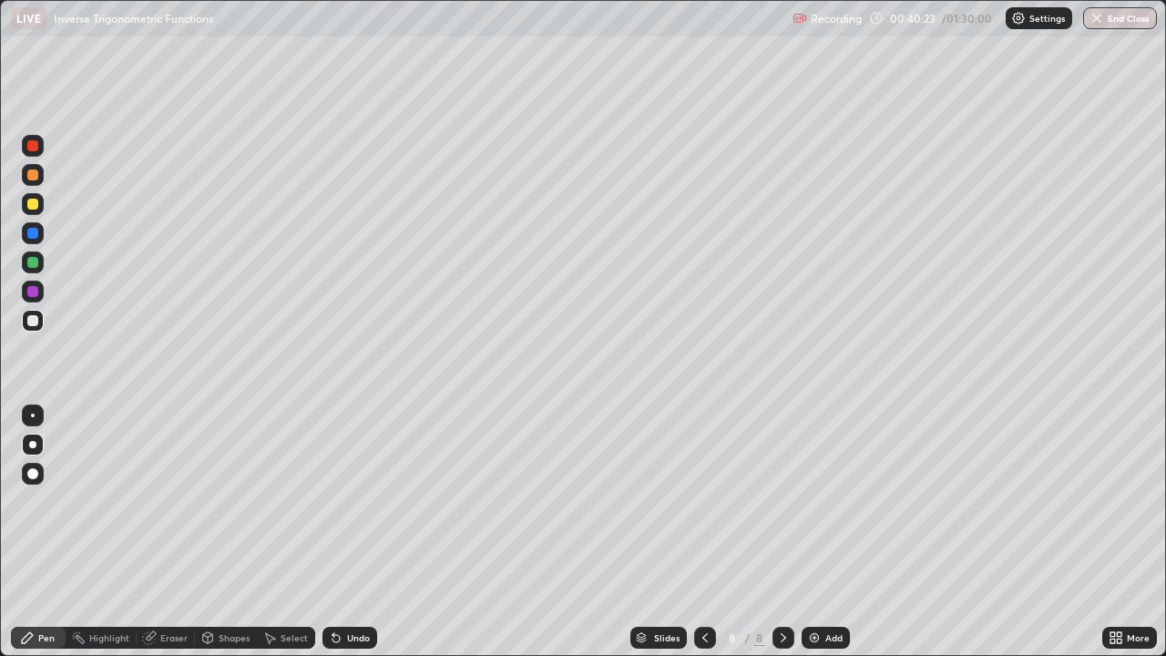
click at [358, 501] on div "Undo" at bounding box center [358, 637] width 23 height 9
click at [701, 501] on icon at bounding box center [705, 637] width 15 height 15
click at [371, 501] on div "Undo" at bounding box center [349, 638] width 55 height 22
click at [372, 501] on div "Undo" at bounding box center [349, 638] width 55 height 22
click at [781, 501] on icon at bounding box center [783, 637] width 15 height 15
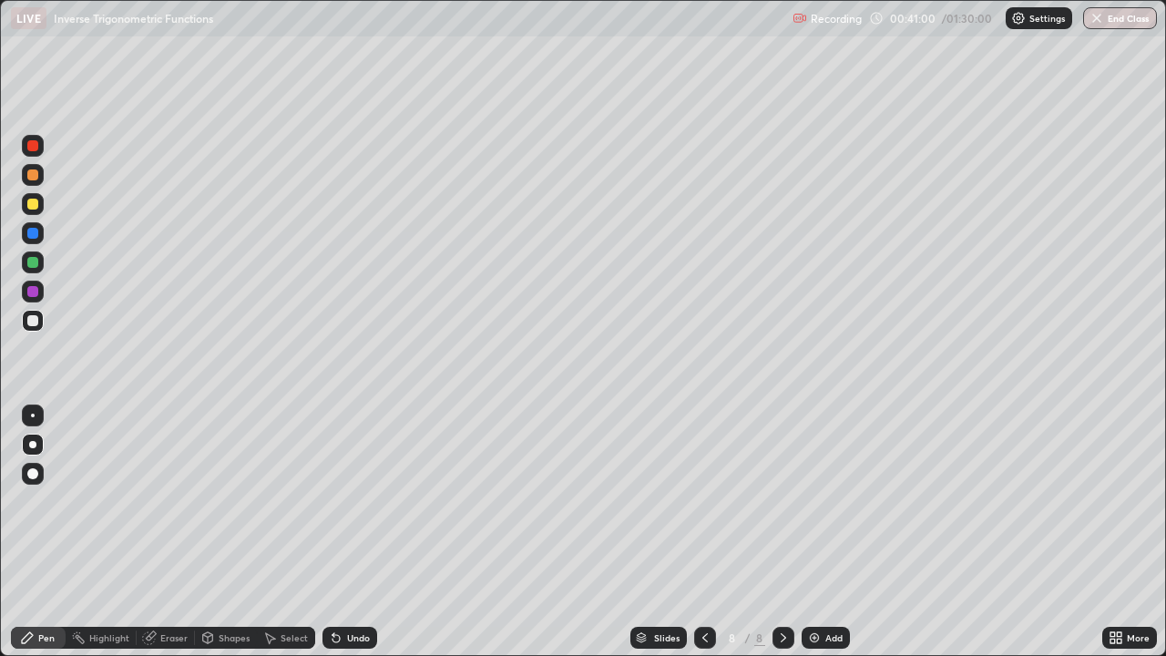
click at [360, 501] on div "Undo" at bounding box center [349, 638] width 55 height 22
click at [703, 501] on icon at bounding box center [705, 637] width 15 height 15
click at [780, 501] on icon at bounding box center [783, 637] width 15 height 15
click at [359, 501] on div "Undo" at bounding box center [358, 637] width 23 height 9
click at [34, 292] on div at bounding box center [32, 291] width 11 height 11
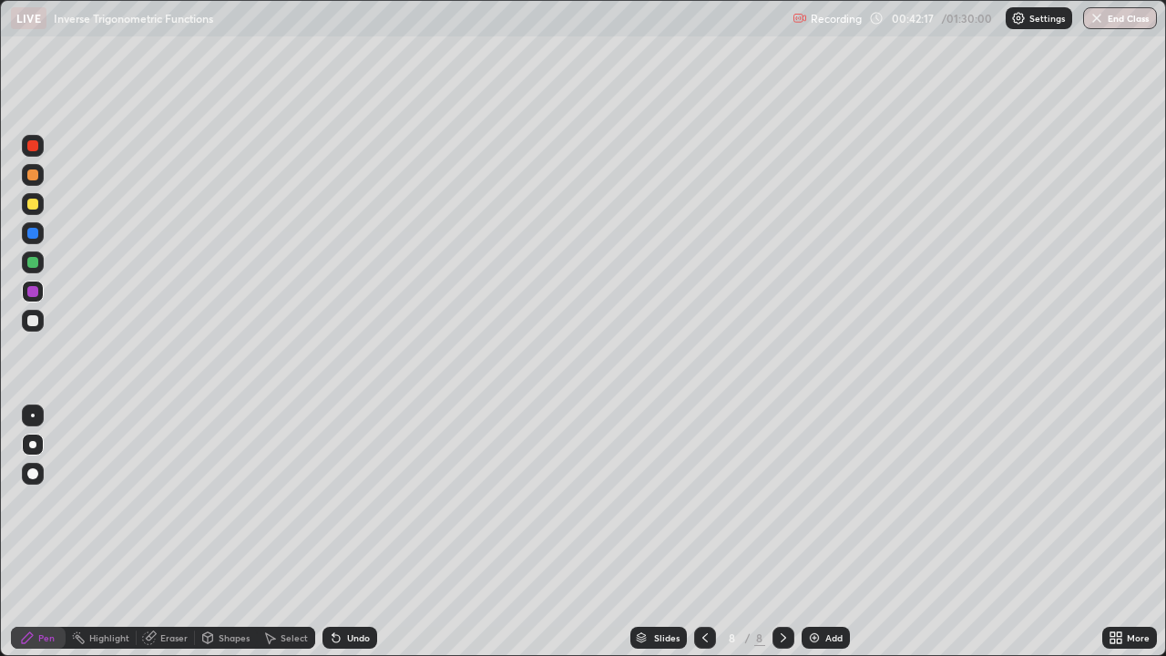
click at [342, 501] on div "Undo" at bounding box center [349, 638] width 55 height 22
click at [347, 501] on div "Undo" at bounding box center [349, 638] width 55 height 22
click at [343, 501] on div "Undo" at bounding box center [349, 638] width 55 height 22
click at [353, 501] on div "Undo" at bounding box center [349, 638] width 55 height 22
click at [703, 501] on icon at bounding box center [705, 637] width 15 height 15
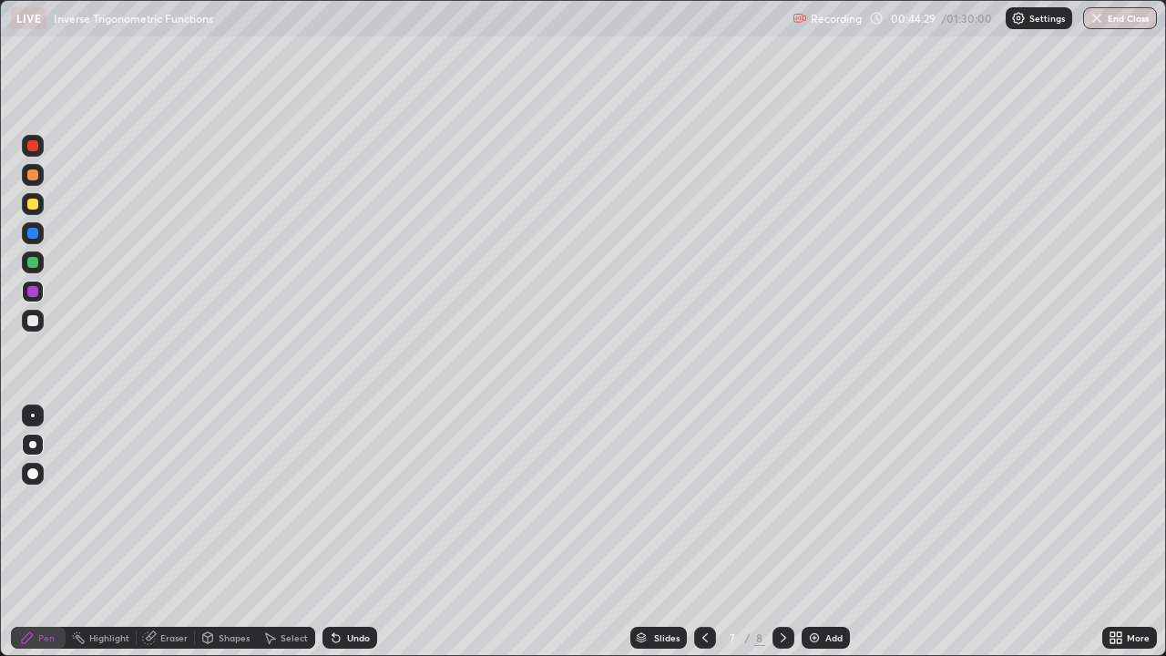
click at [37, 322] on div at bounding box center [32, 320] width 11 height 11
click at [783, 501] on icon at bounding box center [783, 637] width 15 height 15
click at [702, 501] on icon at bounding box center [704, 637] width 5 height 9
click at [353, 501] on div "Undo" at bounding box center [349, 638] width 55 height 22
click at [357, 501] on div "Undo" at bounding box center [349, 638] width 55 height 22
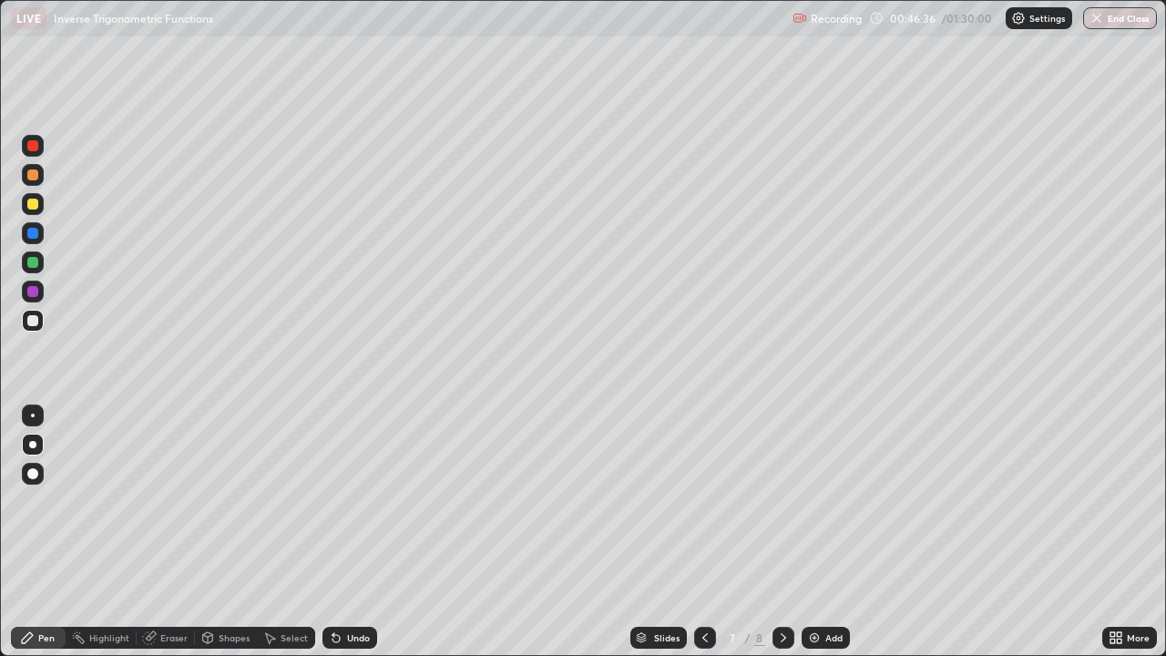
click at [362, 501] on div "Undo" at bounding box center [358, 637] width 23 height 9
click at [368, 501] on div "Undo" at bounding box center [349, 638] width 55 height 22
click at [341, 501] on div "Undo" at bounding box center [349, 638] width 55 height 22
click at [347, 501] on div "Undo" at bounding box center [358, 637] width 23 height 9
click at [366, 501] on div "Undo" at bounding box center [358, 637] width 23 height 9
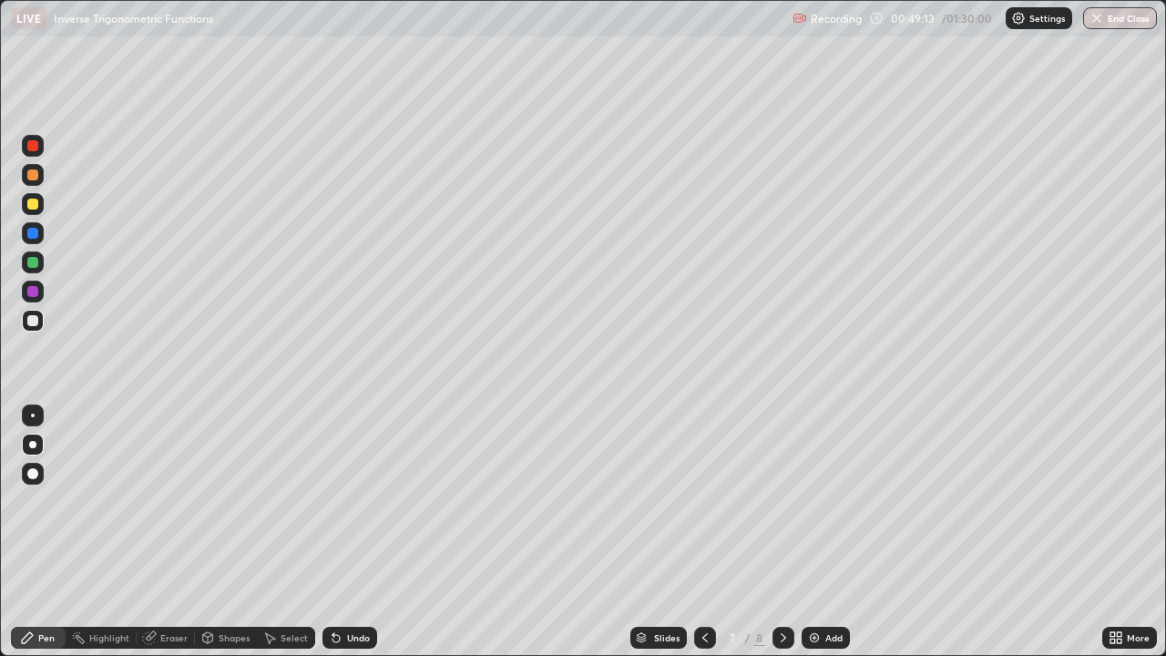
click at [782, 501] on icon at bounding box center [783, 637] width 15 height 15
click at [364, 501] on div "Undo" at bounding box center [358, 637] width 23 height 9
click at [369, 501] on div "Undo" at bounding box center [349, 638] width 55 height 22
click at [373, 501] on div "Undo" at bounding box center [349, 638] width 55 height 22
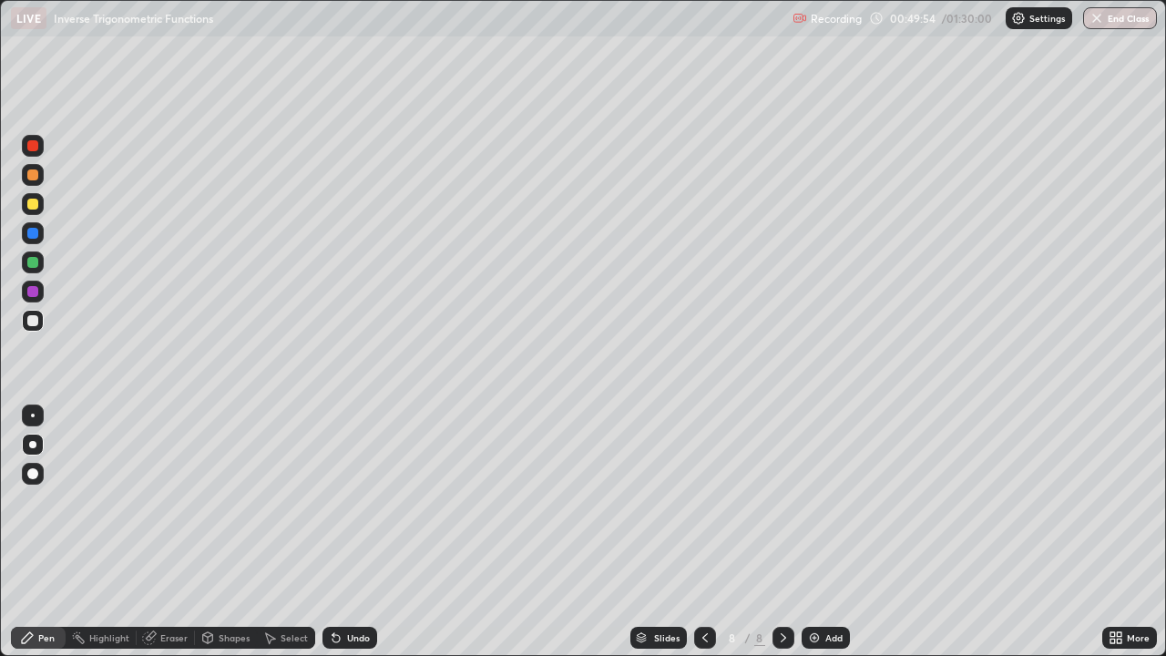
click at [703, 501] on icon at bounding box center [705, 637] width 15 height 15
click at [772, 501] on div at bounding box center [783, 638] width 22 height 22
click at [701, 501] on icon at bounding box center [705, 637] width 15 height 15
click at [780, 501] on icon at bounding box center [783, 637] width 15 height 15
click at [822, 501] on div "Add" at bounding box center [826, 638] width 48 height 22
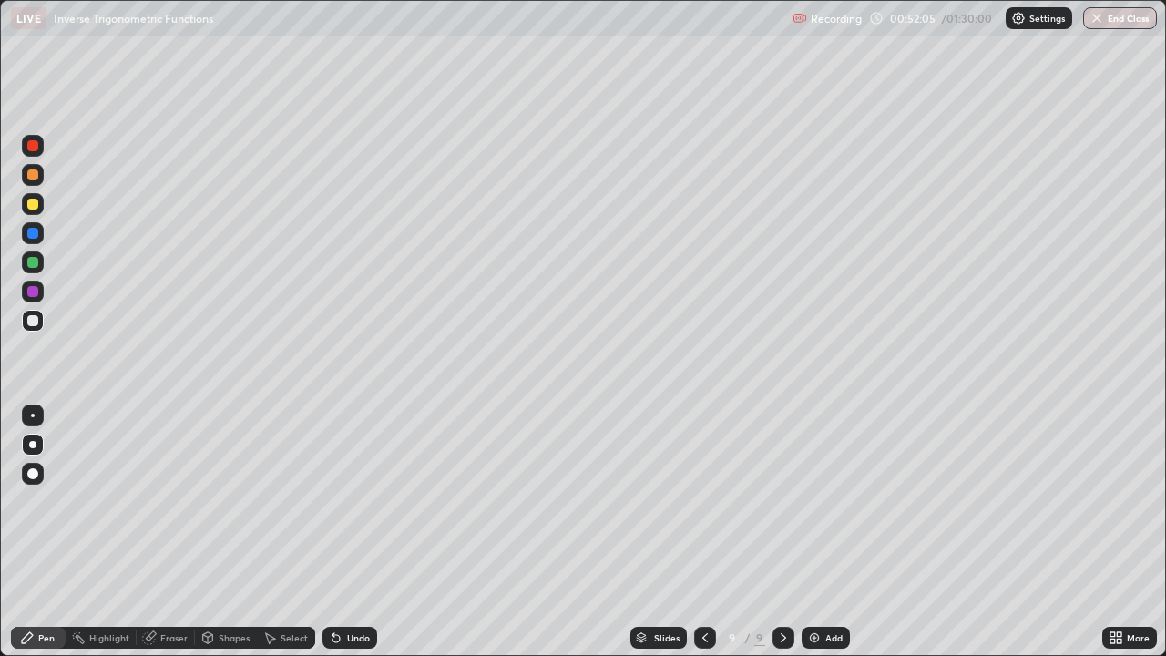
click at [35, 207] on div at bounding box center [32, 204] width 11 height 11
click at [36, 262] on div at bounding box center [32, 262] width 11 height 11
click at [347, 501] on div "Undo" at bounding box center [358, 637] width 23 height 9
click at [346, 501] on div "Undo" at bounding box center [349, 638] width 55 height 22
click at [344, 501] on div "Undo" at bounding box center [349, 638] width 55 height 22
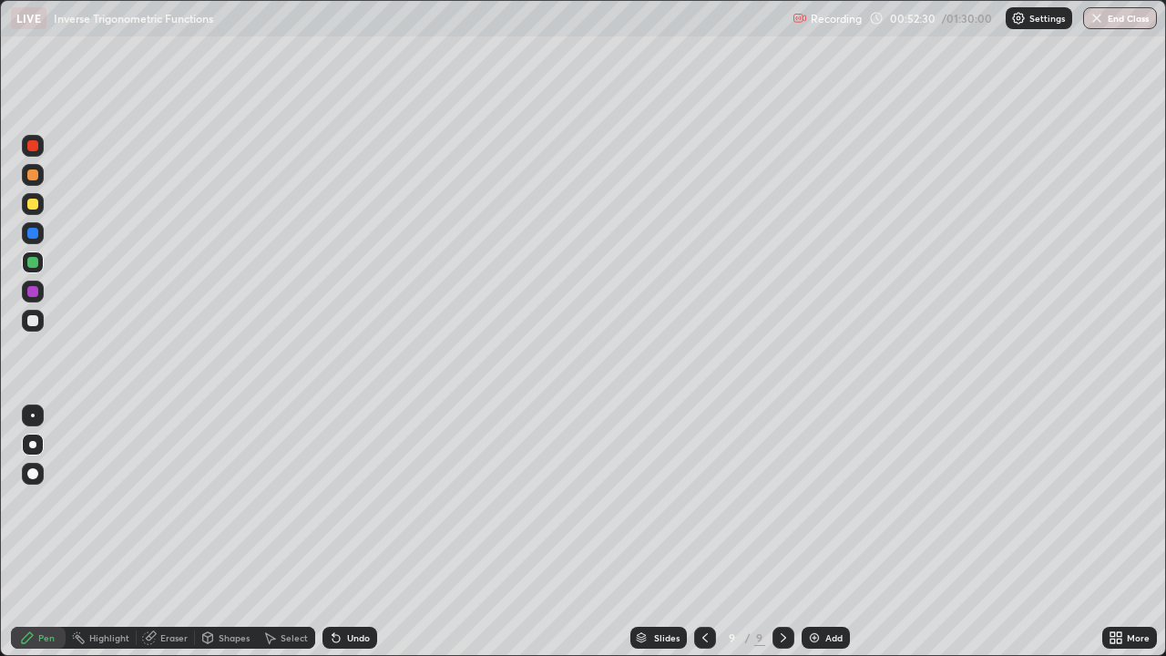
click at [344, 501] on div "Undo" at bounding box center [349, 638] width 55 height 22
click at [32, 240] on div at bounding box center [33, 233] width 22 height 22
click at [364, 501] on div "Undo" at bounding box center [358, 637] width 23 height 9
click at [366, 501] on div "Undo" at bounding box center [358, 637] width 23 height 9
click at [366, 501] on div "Undo" at bounding box center [349, 638] width 55 height 22
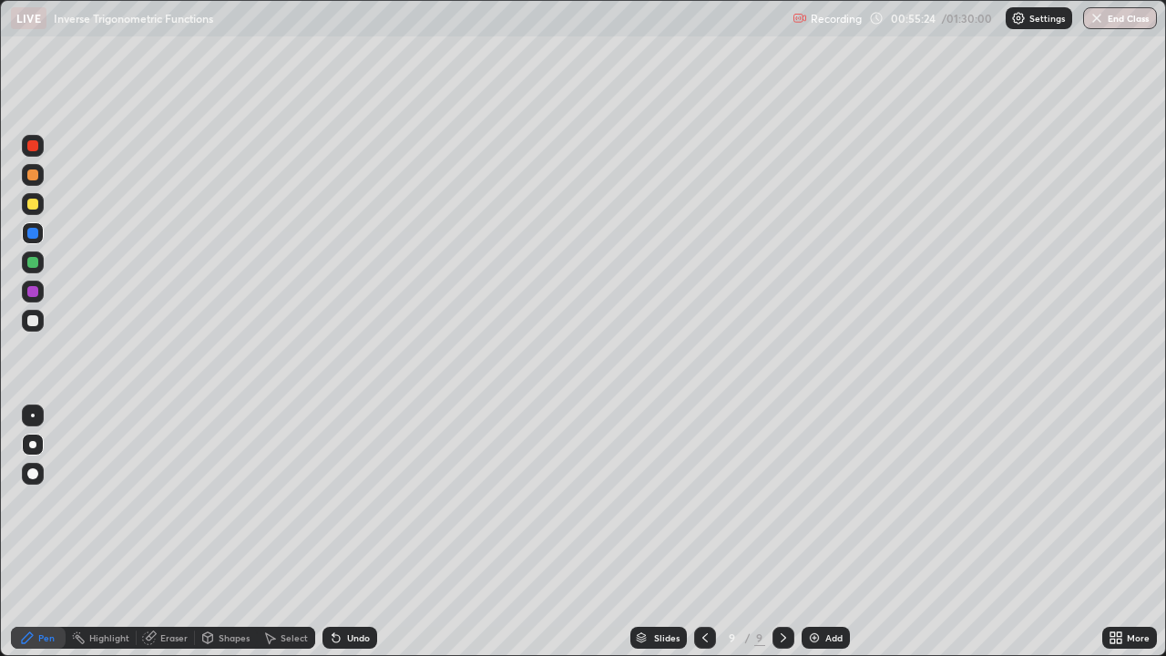
click at [351, 501] on div "Undo" at bounding box center [358, 637] width 23 height 9
click at [353, 501] on div "Undo" at bounding box center [358, 637] width 23 height 9
click at [34, 319] on div at bounding box center [32, 320] width 11 height 11
click at [366, 501] on div "Undo" at bounding box center [358, 637] width 23 height 9
click at [36, 264] on div at bounding box center [32, 262] width 11 height 11
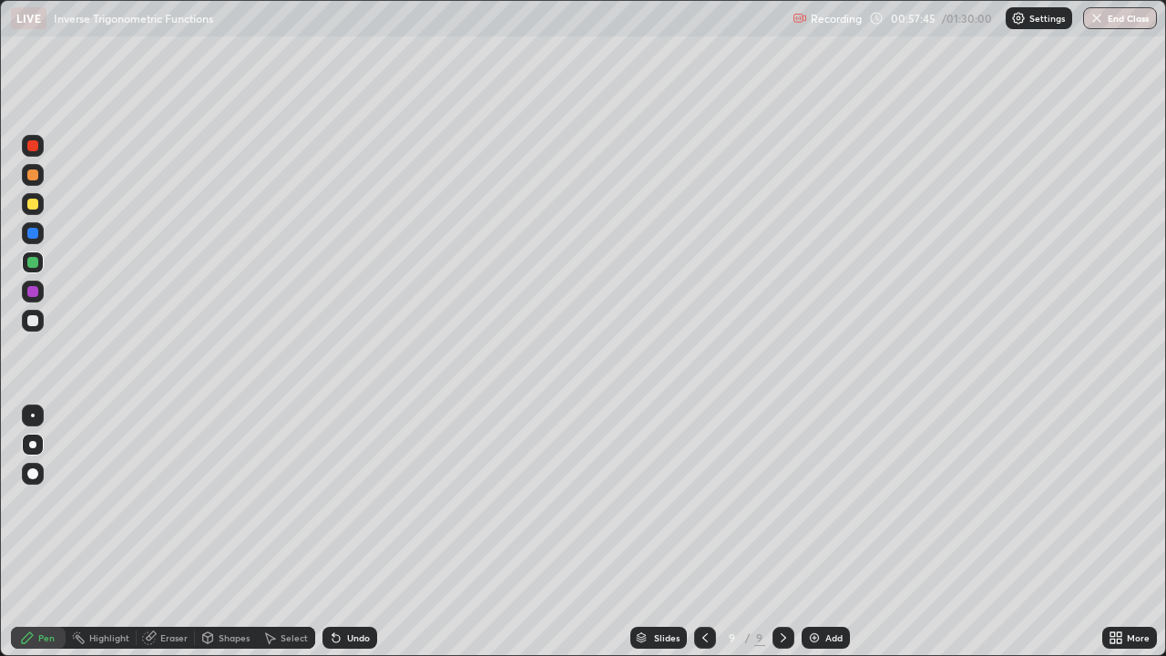
click at [347, 501] on div "Undo" at bounding box center [358, 637] width 23 height 9
click at [822, 501] on div "Add" at bounding box center [826, 638] width 48 height 22
click at [36, 173] on div at bounding box center [32, 174] width 11 height 11
click at [35, 209] on div at bounding box center [32, 204] width 11 height 11
click at [34, 262] on div at bounding box center [32, 262] width 11 height 11
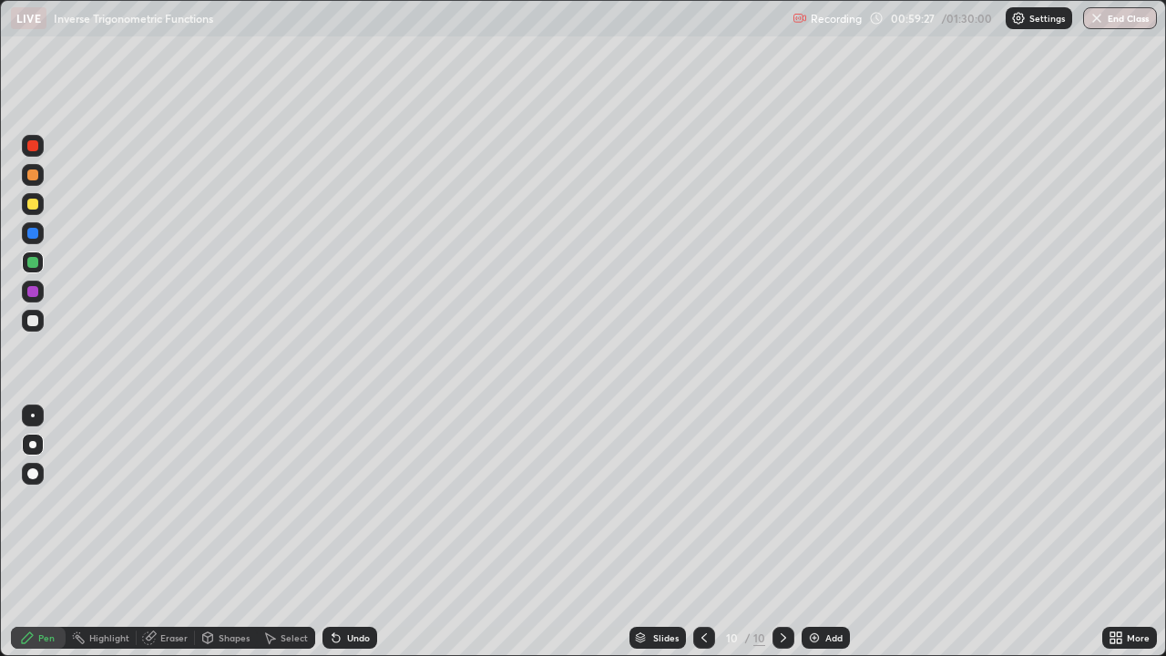
click at [700, 501] on icon at bounding box center [704, 637] width 15 height 15
click at [782, 501] on icon at bounding box center [783, 637] width 15 height 15
click at [347, 501] on div "Undo" at bounding box center [358, 637] width 23 height 9
click at [819, 501] on img at bounding box center [814, 637] width 15 height 15
click at [353, 501] on div "Undo" at bounding box center [358, 637] width 23 height 9
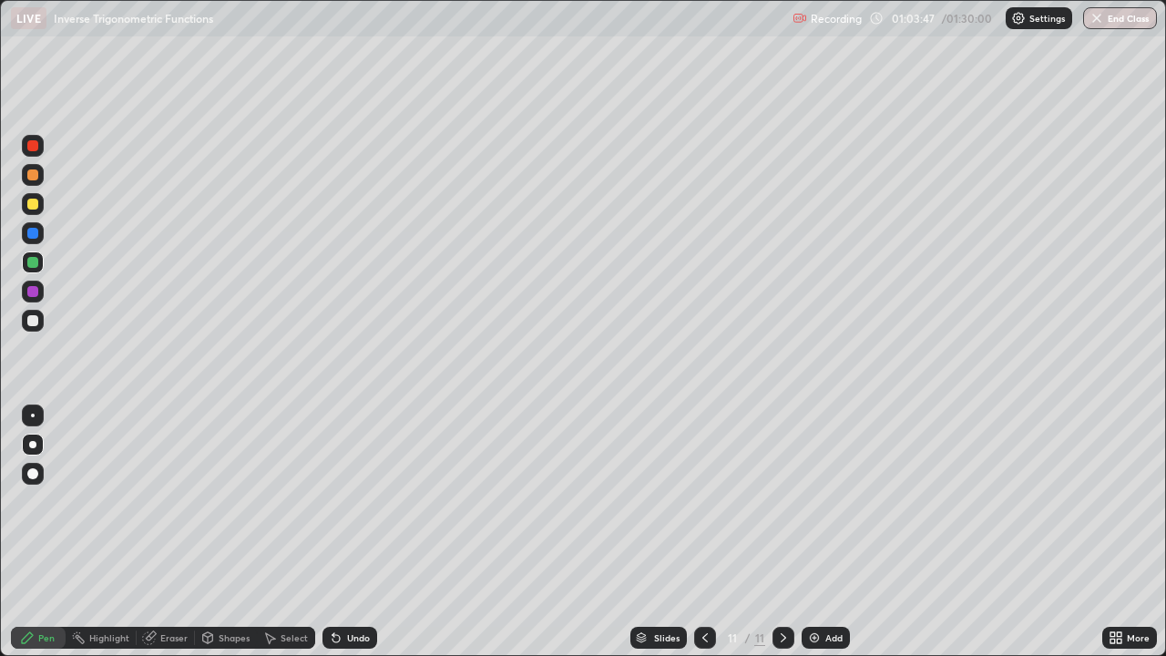
click at [351, 501] on div "Undo" at bounding box center [349, 638] width 55 height 22
click at [353, 501] on div "Undo" at bounding box center [358, 637] width 23 height 9
click at [339, 501] on icon at bounding box center [336, 637] width 15 height 15
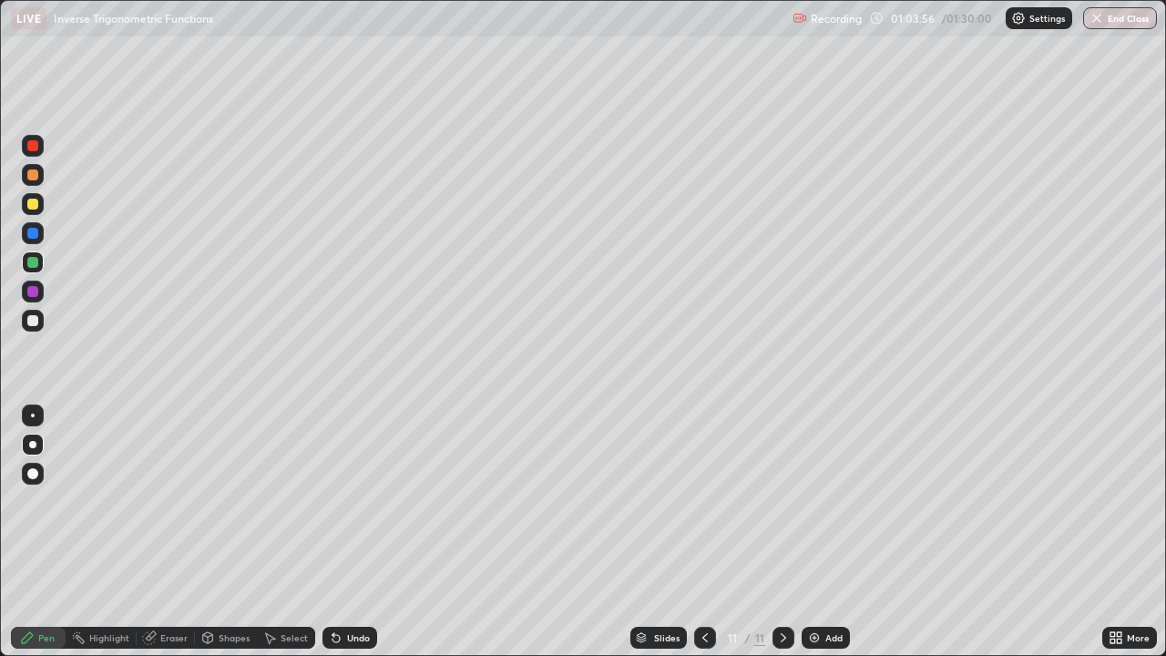
click at [347, 501] on div "Undo" at bounding box center [358, 637] width 23 height 9
click at [823, 501] on div "Add" at bounding box center [826, 638] width 48 height 22
click at [702, 501] on icon at bounding box center [704, 637] width 5 height 9
click at [703, 501] on icon at bounding box center [705, 637] width 15 height 15
click at [782, 501] on icon at bounding box center [783, 637] width 15 height 15
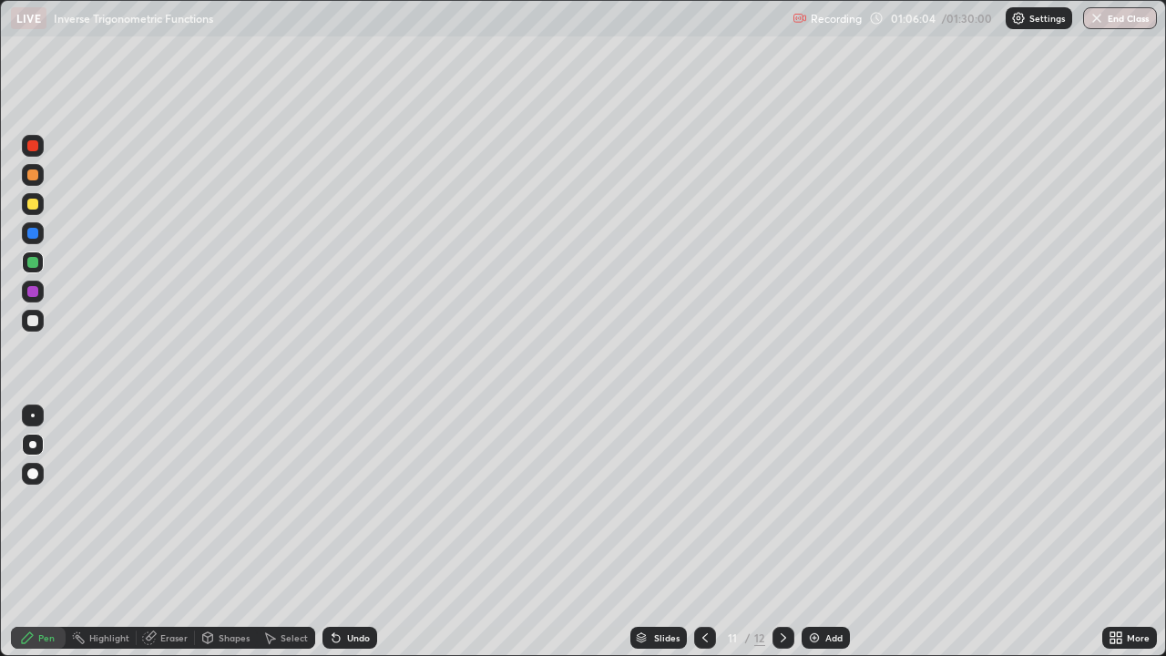
click at [782, 501] on icon at bounding box center [783, 637] width 15 height 15
click at [32, 237] on div at bounding box center [32, 233] width 11 height 11
click at [33, 262] on div at bounding box center [32, 262] width 11 height 11
click at [349, 501] on div "Undo" at bounding box center [349, 638] width 55 height 22
click at [348, 501] on div "Undo" at bounding box center [349, 638] width 55 height 22
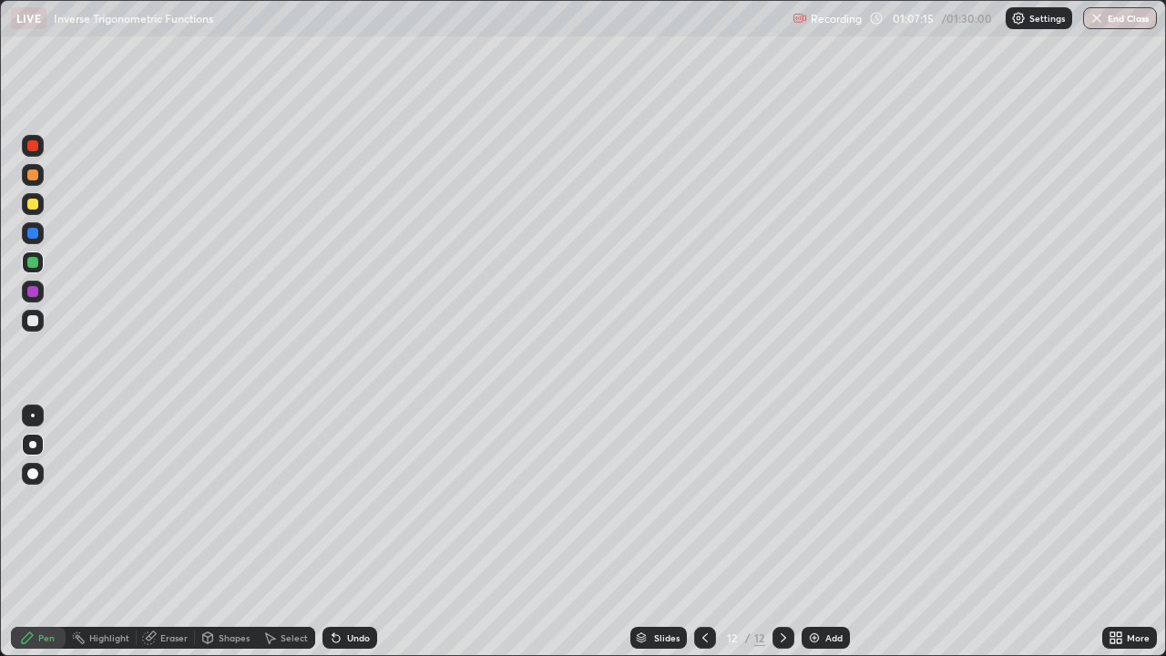
click at [355, 501] on div "Undo" at bounding box center [358, 637] width 23 height 9
click at [356, 501] on div "Undo" at bounding box center [358, 637] width 23 height 9
click at [355, 501] on div "Undo" at bounding box center [358, 637] width 23 height 9
click at [357, 501] on div "Undo" at bounding box center [358, 637] width 23 height 9
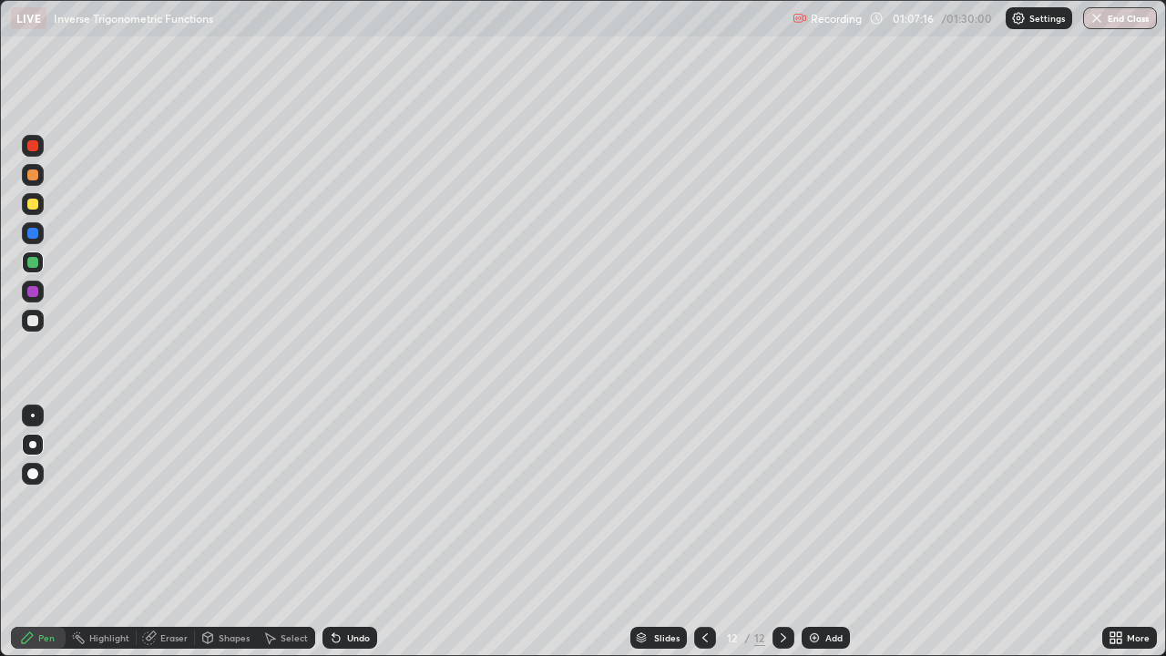
click at [357, 501] on div "Undo" at bounding box center [358, 637] width 23 height 9
click at [351, 501] on div "Undo" at bounding box center [358, 637] width 23 height 9
click at [357, 501] on div "Undo" at bounding box center [349, 638] width 55 height 22
click at [358, 501] on div "Undo" at bounding box center [349, 638] width 55 height 22
click at [355, 501] on div "Undo" at bounding box center [349, 638] width 55 height 22
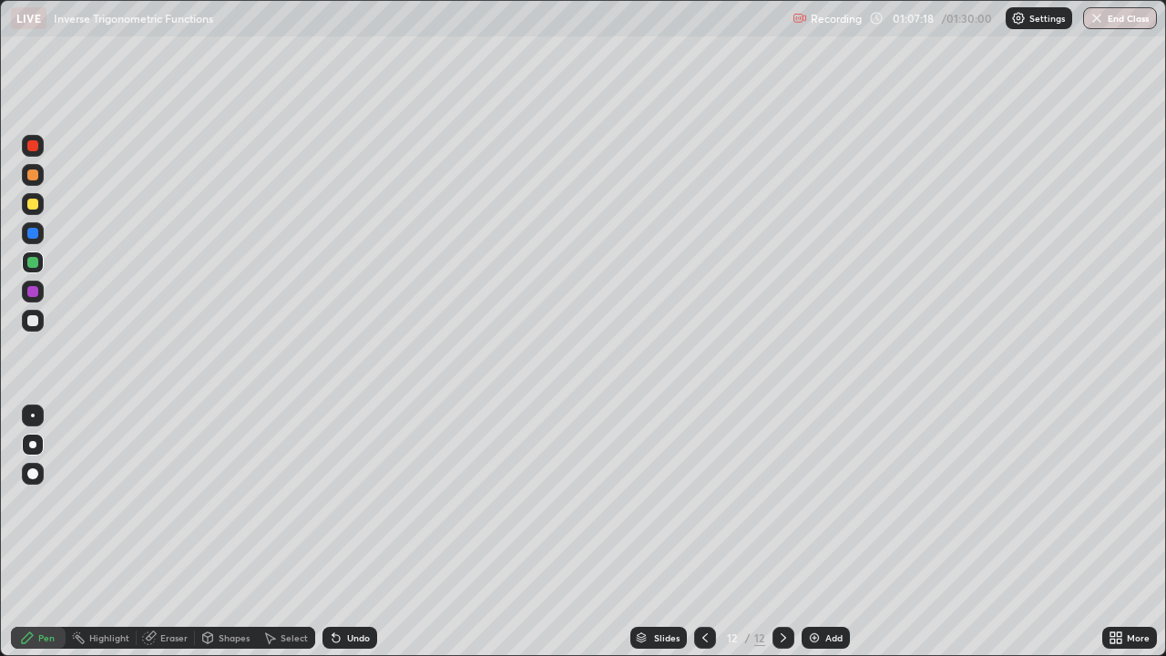
click at [356, 501] on div "Undo" at bounding box center [349, 638] width 55 height 22
click at [357, 501] on div "Undo" at bounding box center [349, 638] width 55 height 22
click at [360, 501] on div "Undo" at bounding box center [349, 638] width 55 height 22
click at [354, 501] on div "Undo" at bounding box center [349, 638] width 55 height 22
click at [353, 501] on div "Undo" at bounding box center [349, 638] width 55 height 22
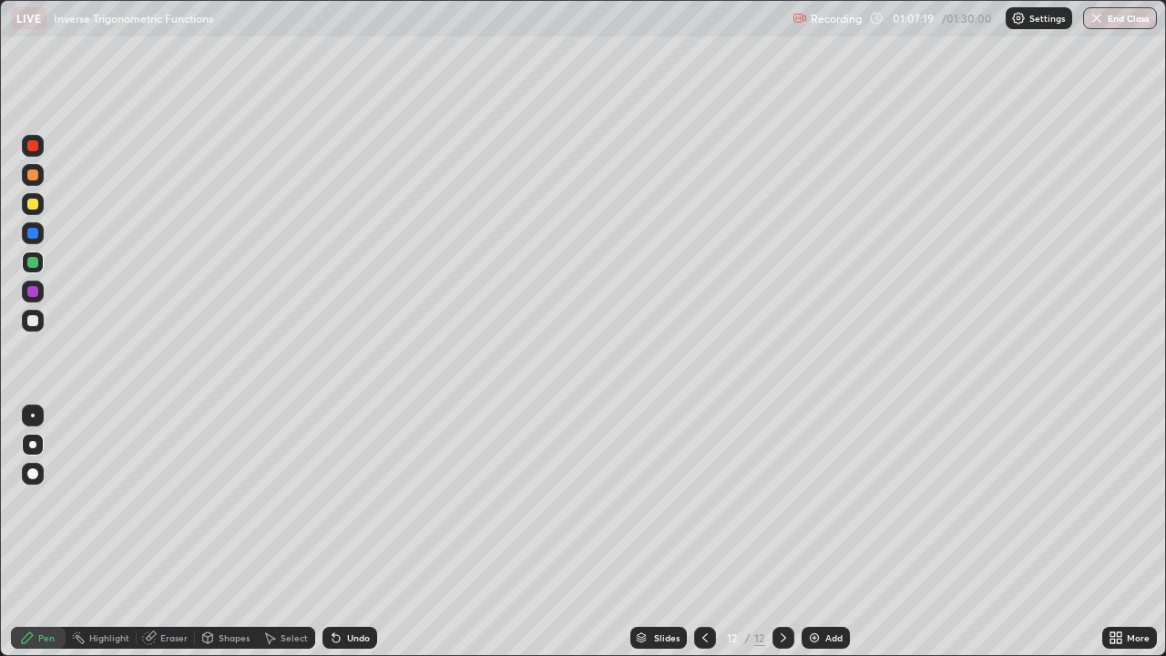
click at [353, 501] on div "Undo" at bounding box center [349, 638] width 55 height 22
click at [351, 501] on div "Undo" at bounding box center [349, 638] width 55 height 22
click at [345, 501] on div "Undo" at bounding box center [349, 638] width 55 height 22
click at [368, 501] on div "Undo" at bounding box center [349, 638] width 55 height 22
click at [370, 501] on div "Undo" at bounding box center [349, 638] width 55 height 22
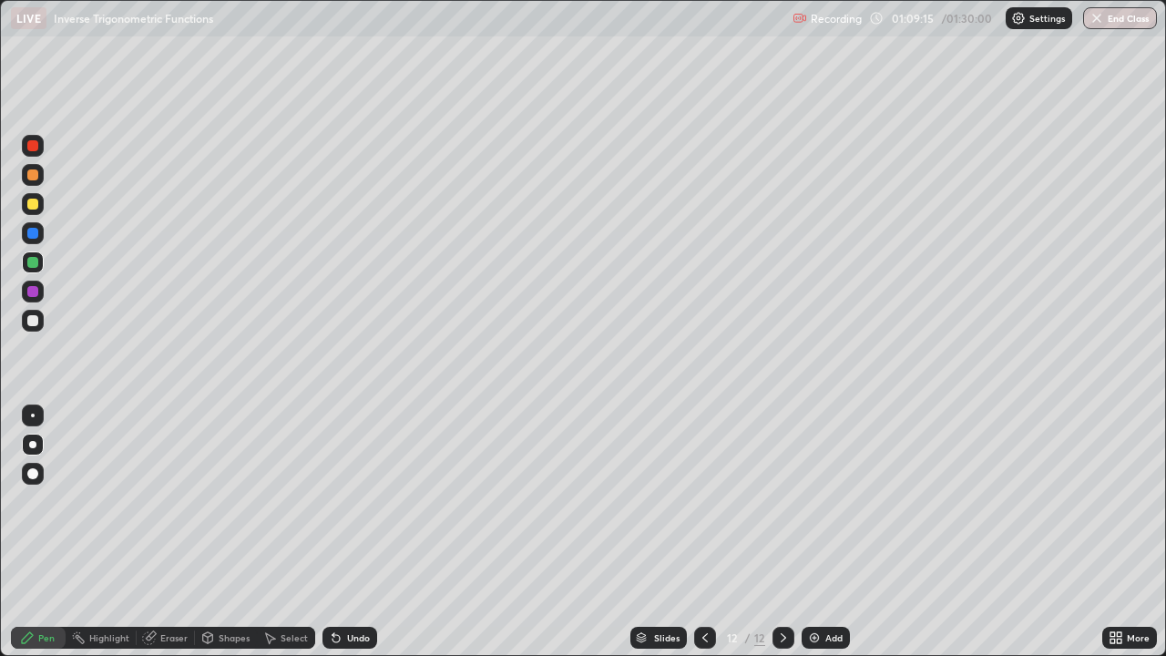
click at [370, 501] on div "Undo" at bounding box center [349, 638] width 55 height 22
click at [332, 501] on icon at bounding box center [333, 634] width 2 height 2
click at [695, 501] on div at bounding box center [705, 638] width 22 height 22
click at [782, 501] on icon at bounding box center [783, 637] width 15 height 15
click at [374, 501] on div "Undo" at bounding box center [349, 638] width 55 height 22
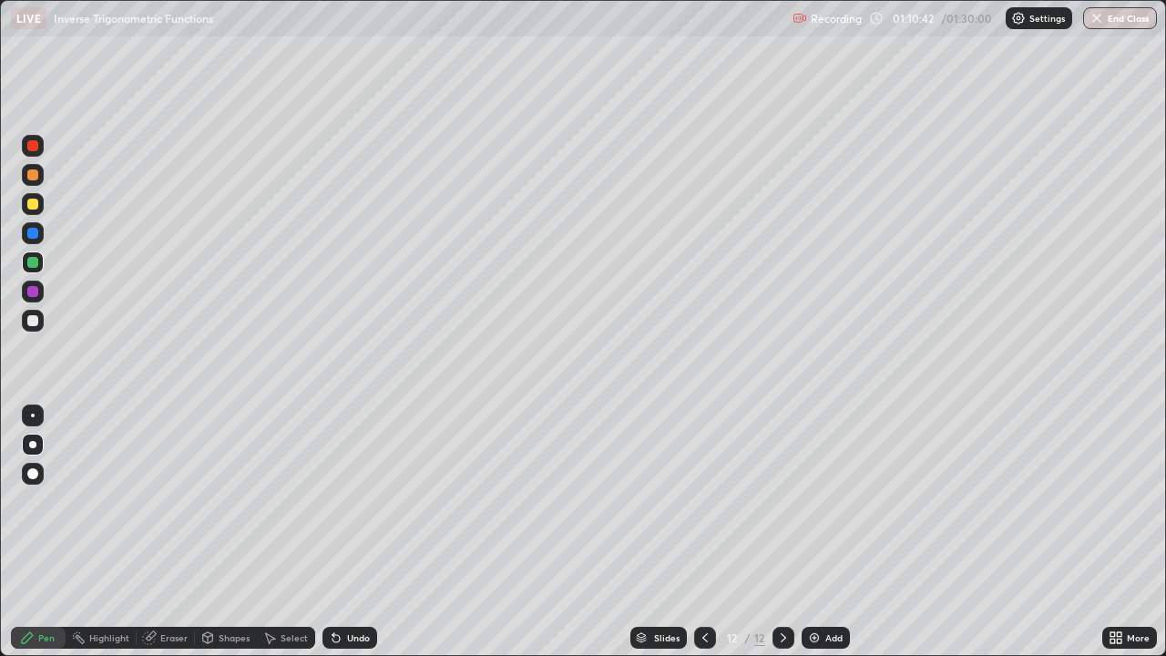
click at [36, 293] on div at bounding box center [32, 291] width 11 height 11
click at [701, 501] on icon at bounding box center [705, 637] width 15 height 15
click at [353, 501] on div "Undo" at bounding box center [358, 637] width 23 height 9
click at [782, 501] on icon at bounding box center [783, 637] width 15 height 15
click at [819, 501] on img at bounding box center [814, 637] width 15 height 15
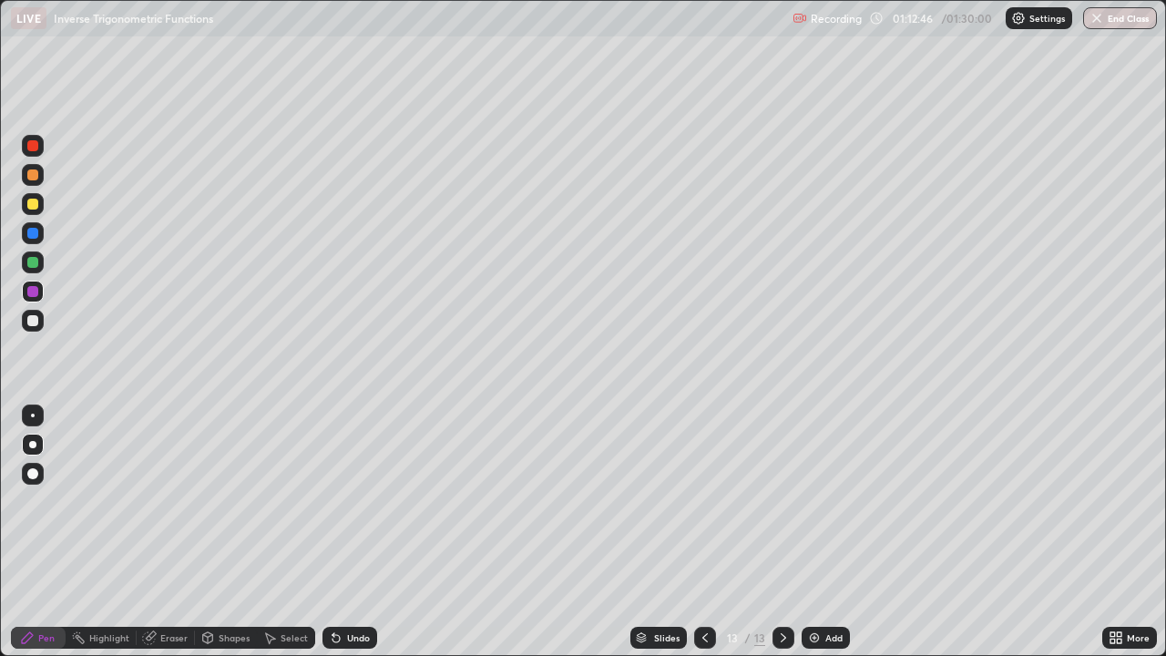
click at [35, 179] on div at bounding box center [32, 174] width 11 height 11
click at [33, 260] on div at bounding box center [32, 262] width 11 height 11
click at [33, 209] on div at bounding box center [32, 204] width 11 height 11
click at [35, 266] on div at bounding box center [32, 262] width 11 height 11
click at [32, 211] on div at bounding box center [33, 204] width 22 height 22
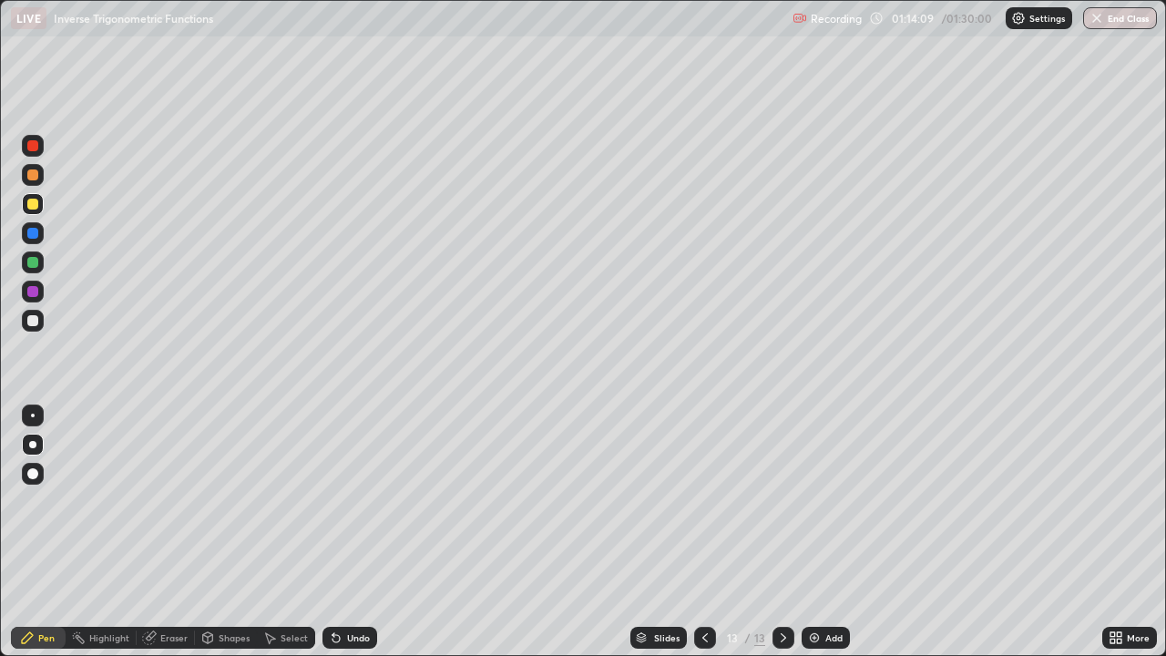
click at [347, 501] on div "Undo" at bounding box center [358, 637] width 23 height 9
click at [370, 501] on div "Undo" at bounding box center [349, 638] width 55 height 22
click at [371, 501] on div "Undo" at bounding box center [349, 638] width 55 height 22
click at [373, 501] on div "Undo" at bounding box center [349, 638] width 55 height 22
click at [29, 322] on div at bounding box center [32, 320] width 11 height 11
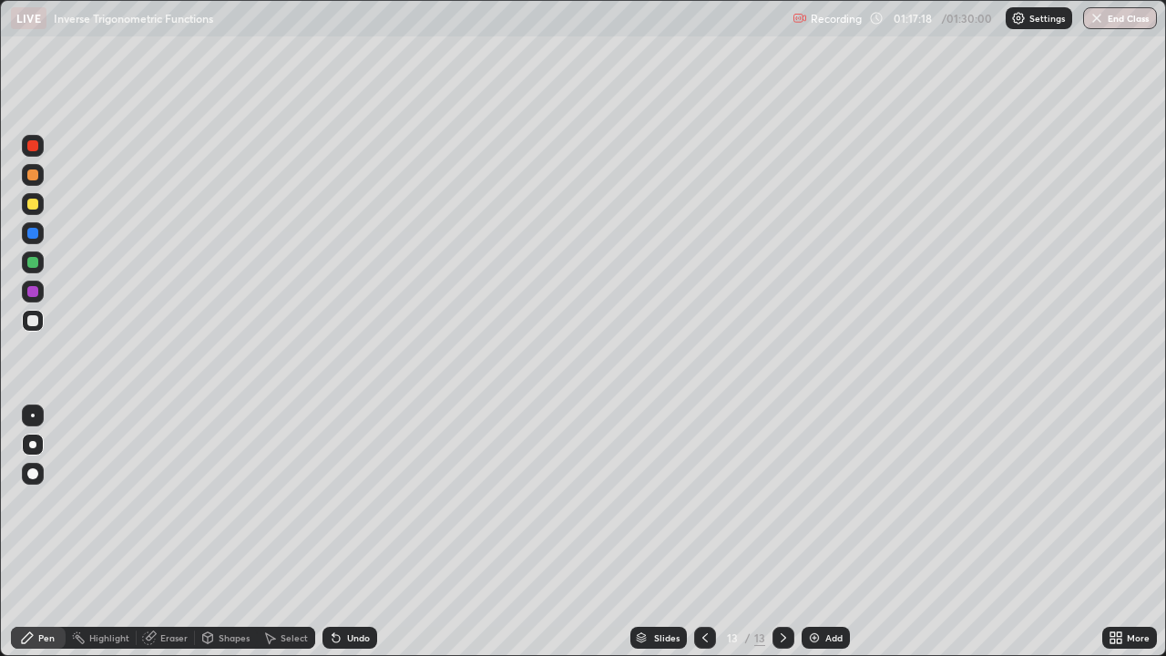
click at [702, 501] on icon at bounding box center [704, 637] width 5 height 9
click at [782, 501] on icon at bounding box center [783, 637] width 15 height 15
click at [703, 501] on icon at bounding box center [705, 637] width 15 height 15
click at [782, 501] on icon at bounding box center [783, 637] width 15 height 15
click at [703, 501] on icon at bounding box center [705, 637] width 15 height 15
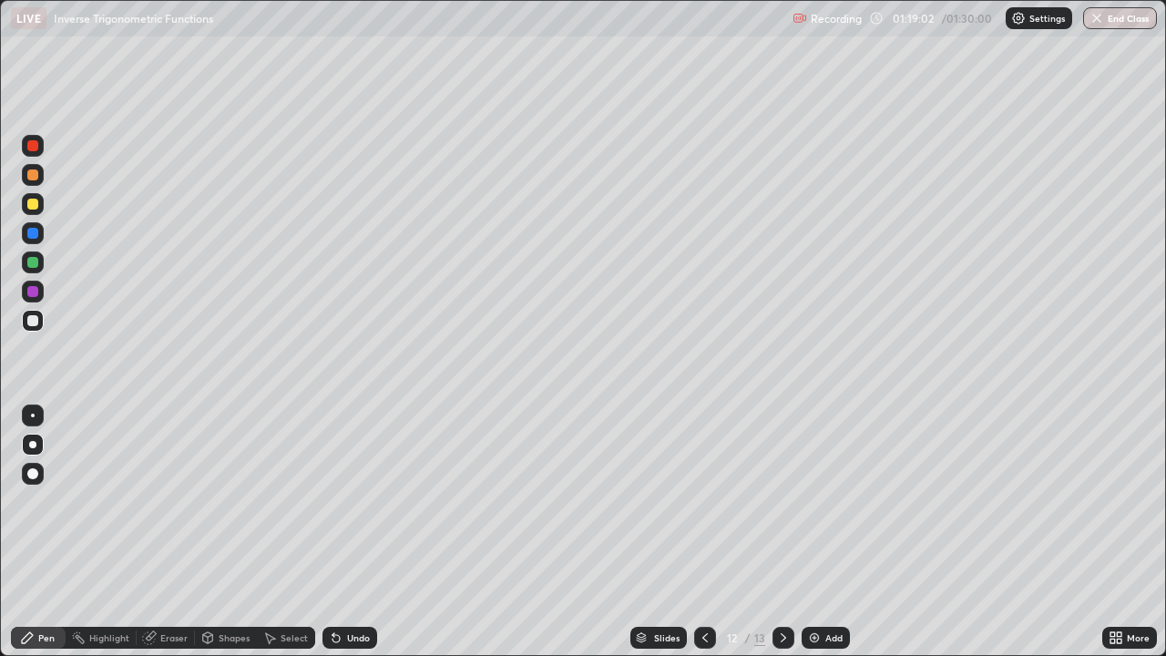
click at [776, 501] on icon at bounding box center [783, 637] width 15 height 15
click at [703, 501] on icon at bounding box center [705, 637] width 15 height 15
click at [782, 501] on icon at bounding box center [783, 637] width 15 height 15
click at [781, 501] on icon at bounding box center [783, 637] width 15 height 15
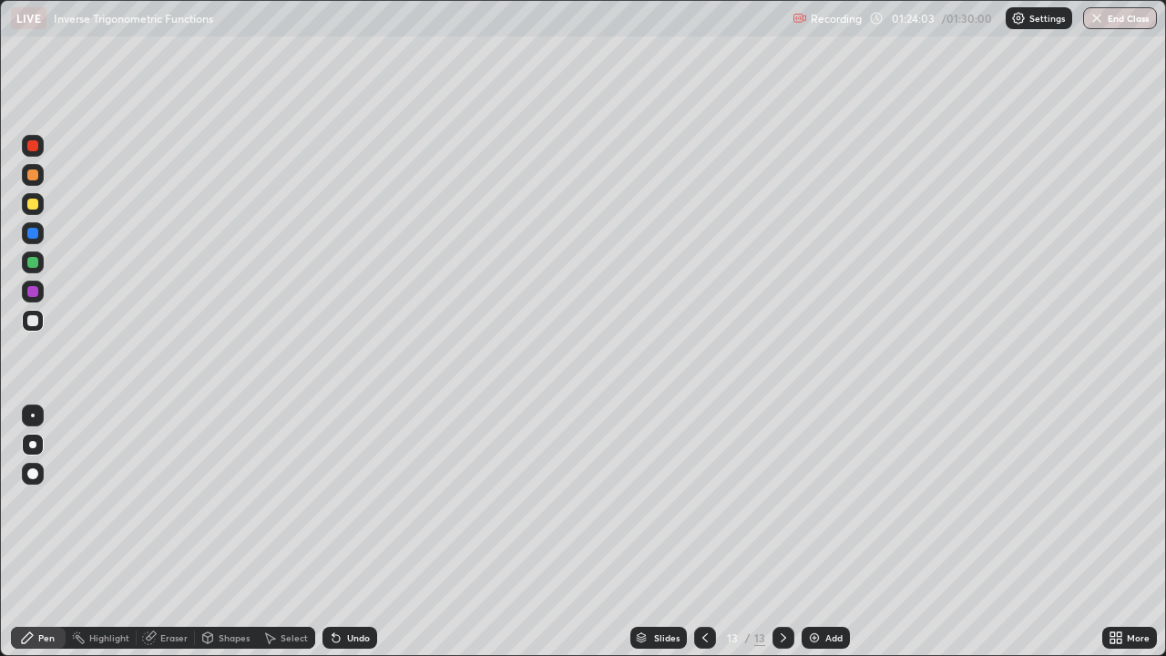
click at [34, 206] on div at bounding box center [32, 204] width 11 height 11
click at [32, 324] on div at bounding box center [32, 320] width 11 height 11
click at [1094, 26] on button "End Class" at bounding box center [1121, 18] width 72 height 22
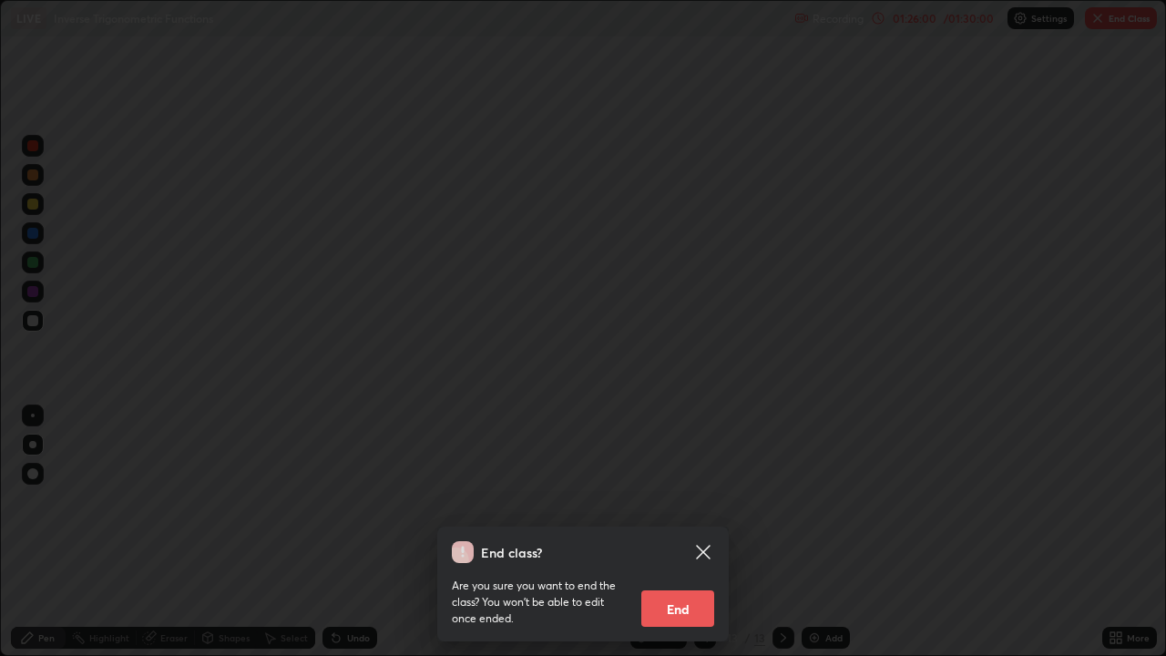
click at [690, 501] on button "End" at bounding box center [677, 608] width 73 height 36
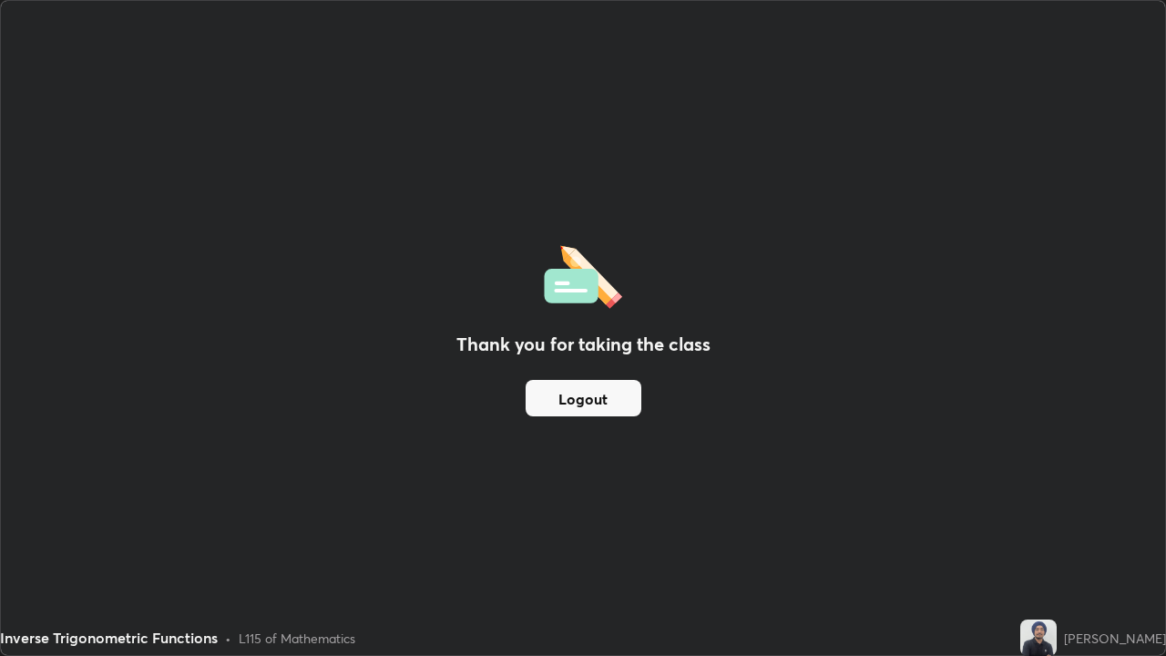
click at [595, 408] on button "Logout" at bounding box center [584, 398] width 116 height 36
